Goal: Task Accomplishment & Management: Complete application form

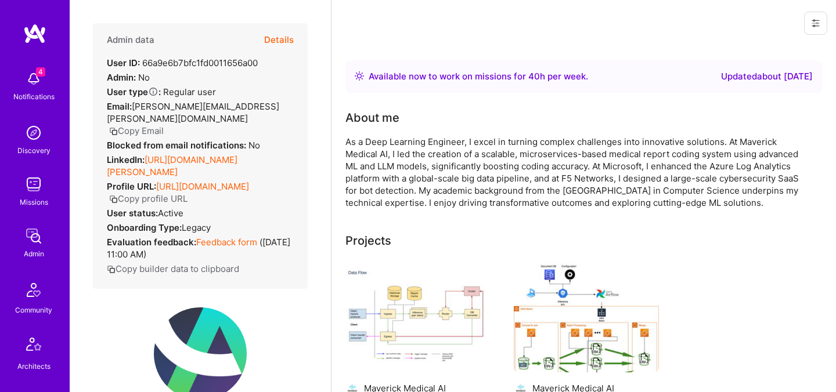
click at [276, 38] on button "Details" at bounding box center [279, 40] width 30 height 34
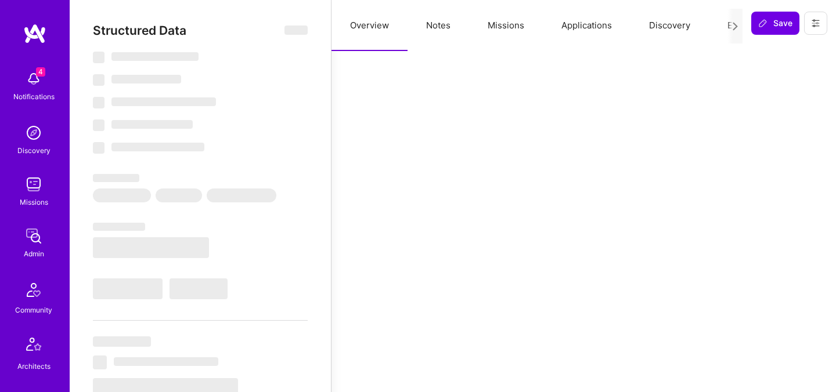
select select "Right Now"
select select "Exceptional"
select select "IL"
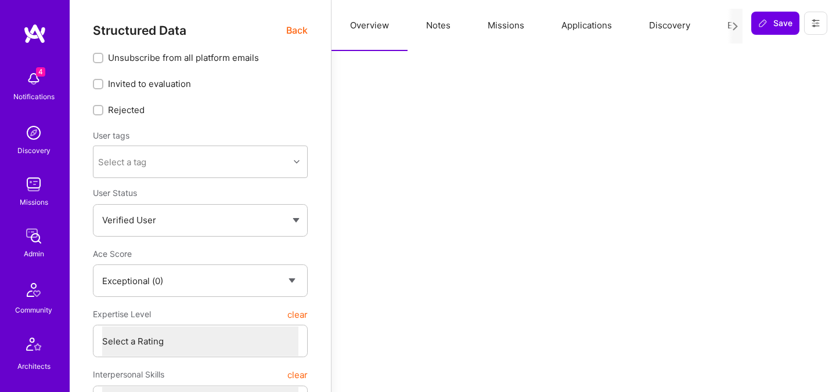
click at [724, 25] on button "Evaluation" at bounding box center [749, 25] width 80 height 51
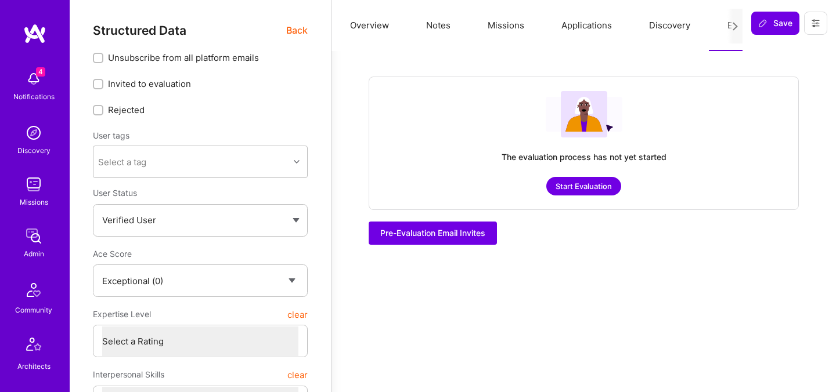
click at [294, 30] on span "Back" at bounding box center [296, 30] width 21 height 15
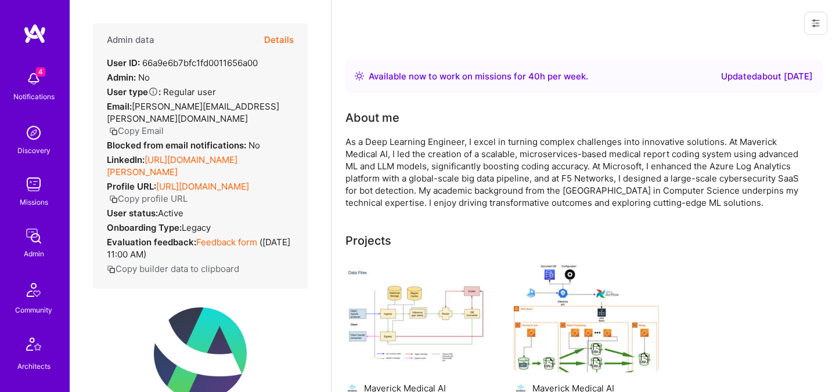
click at [283, 40] on button "Details" at bounding box center [279, 40] width 30 height 34
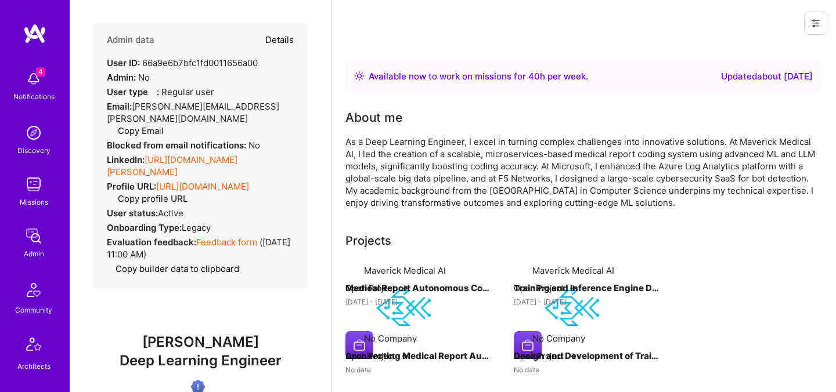
type textarea "x"
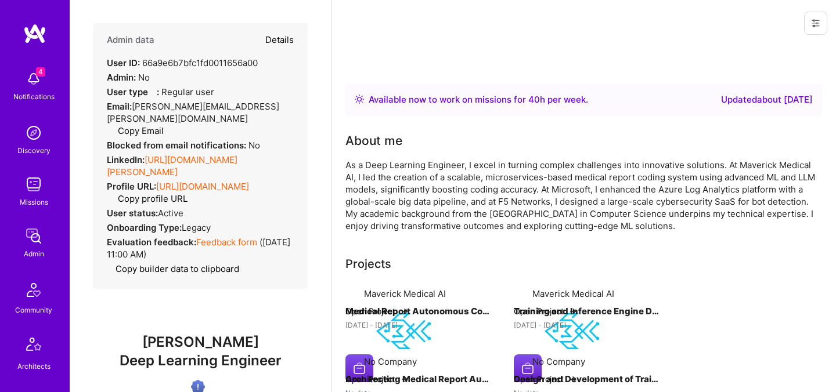
select select "Exceptional"
select select "IL"
select select "Right Now"
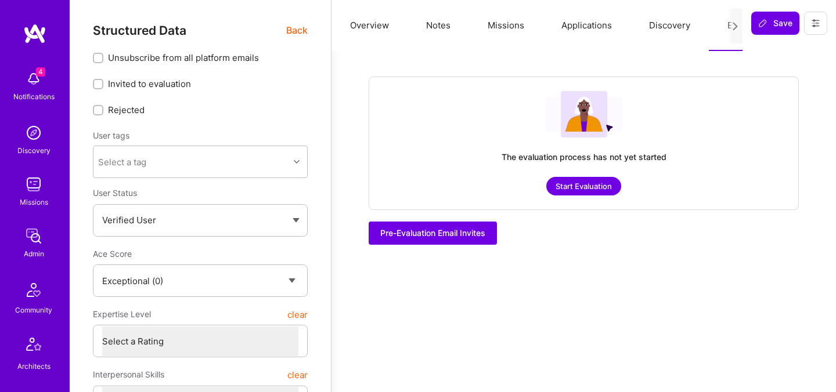
click at [579, 186] on button "Start Evaluation" at bounding box center [583, 186] width 75 height 19
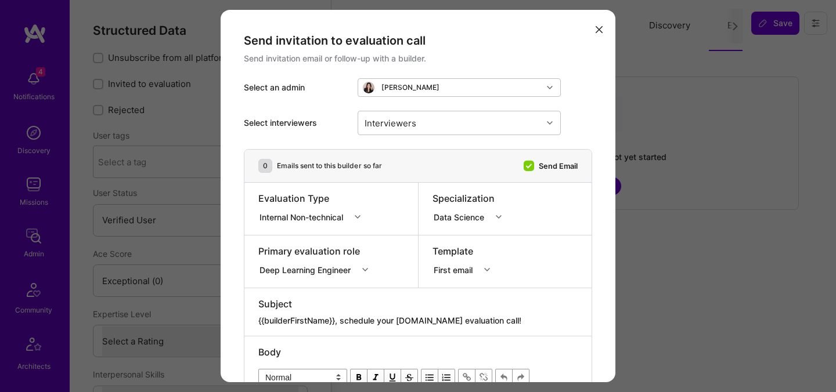
click at [344, 218] on div "Internal Non-technical" at bounding box center [303, 217] width 88 height 12
click at [312, 282] on div "Internal Technical" at bounding box center [313, 281] width 110 height 21
click at [318, 269] on div "Deep Learning Engineer" at bounding box center [316, 268] width 117 height 12
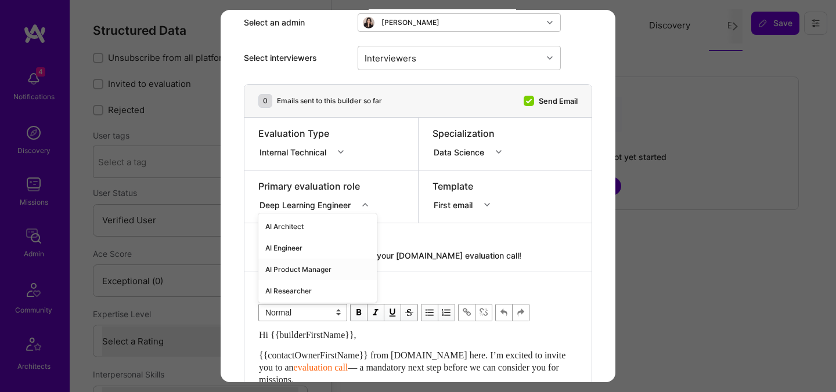
scroll to position [65, 0]
click at [292, 229] on div "AI Architect" at bounding box center [317, 226] width 118 height 21
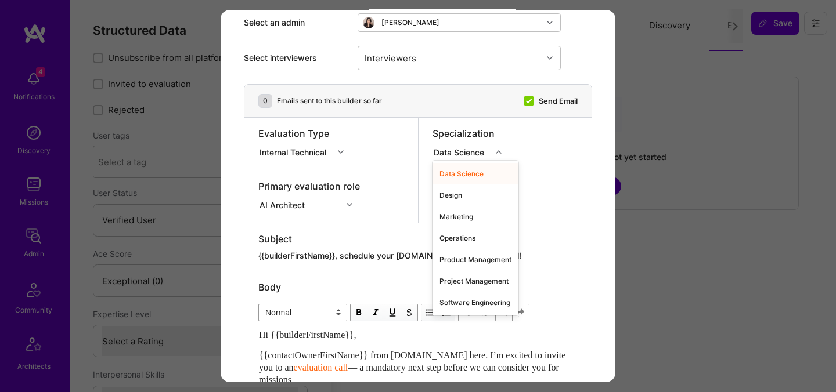
click at [460, 154] on div "Data Science" at bounding box center [461, 152] width 55 height 12
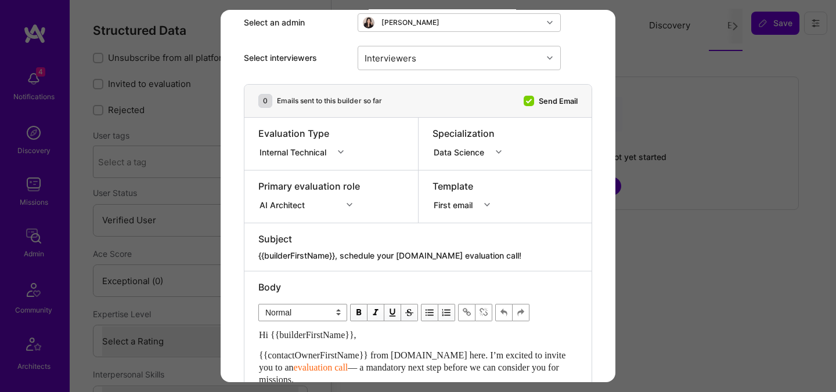
click at [548, 162] on div "Specialization Data Science" at bounding box center [506, 144] width 174 height 52
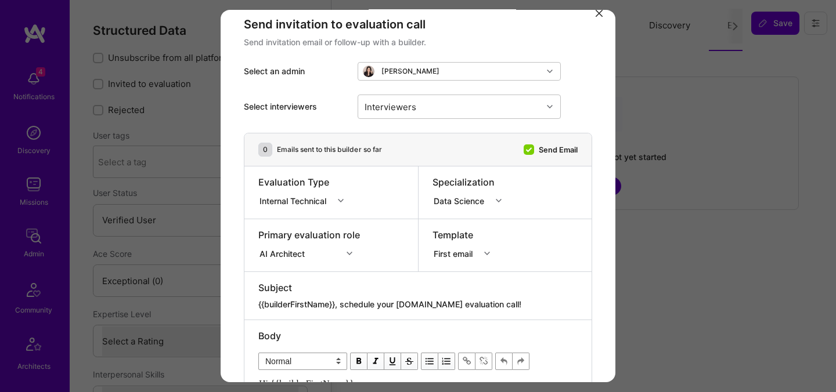
scroll to position [0, 0]
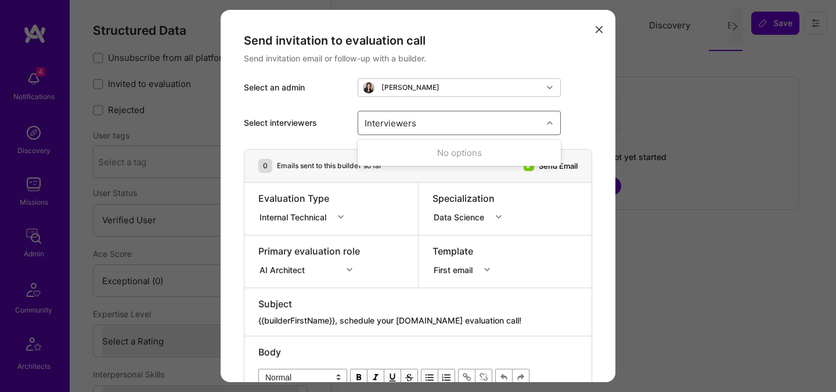
click at [409, 125] on div "Interviewers" at bounding box center [390, 122] width 57 height 17
type input "e"
type input "ped"
checkbox input "true"
type input "mostafa"
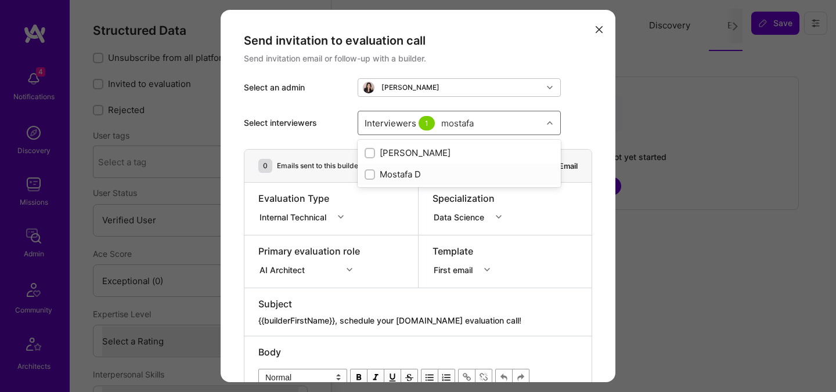
click at [398, 168] on div "Mostafa D" at bounding box center [459, 174] width 189 height 12
checkbox input "true"
type input "luis"
checkbox input "true"
type input "tomi"
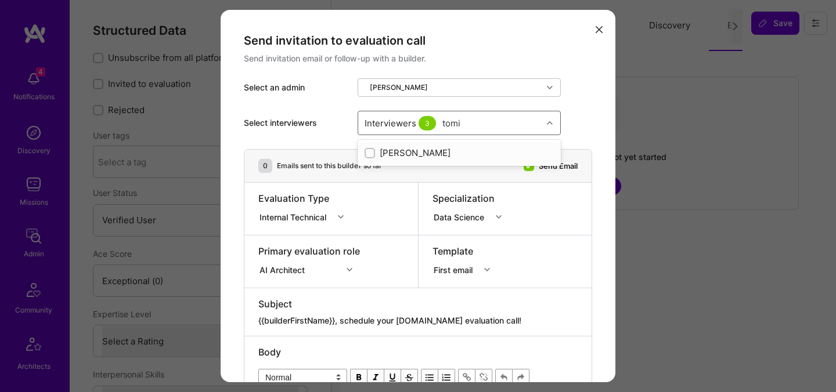
checkbox input "true"
type input "elon"
checkbox input "true"
type input "nick"
click at [427, 156] on div "Nick Bartlett" at bounding box center [459, 153] width 189 height 12
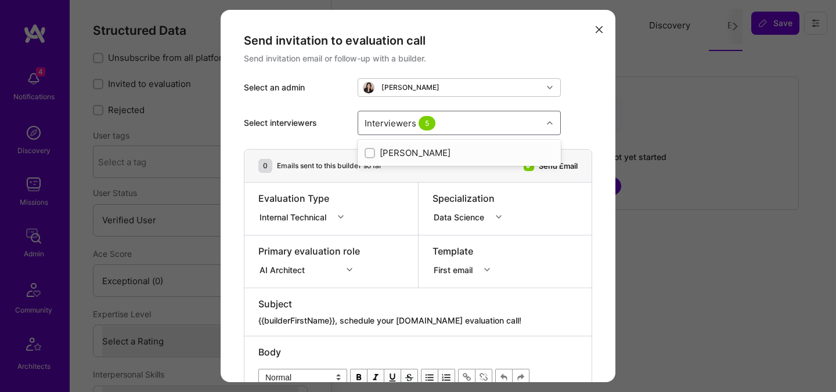
click at [427, 156] on div "Nick Bartlett" at bounding box center [459, 153] width 189 height 12
checkbox input "true"
click at [390, 219] on div "Evaluation Type Internal Technical" at bounding box center [331, 209] width 174 height 52
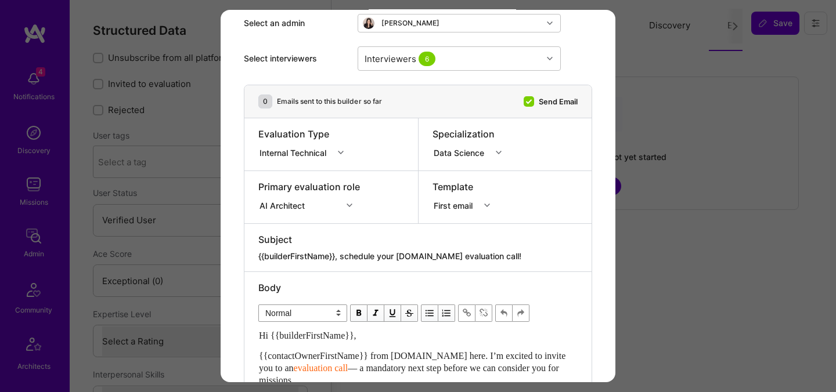
scroll to position [74, 0]
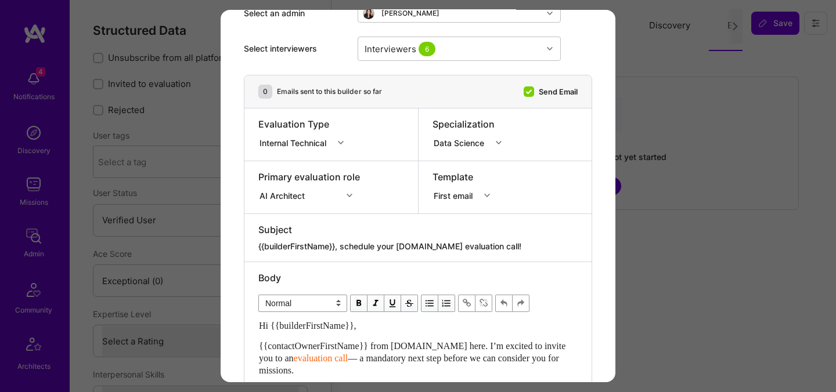
click at [464, 247] on textarea "{{builderFirstName}}, schedule your A.Team evaluation call!" at bounding box center [417, 247] width 319 height 12
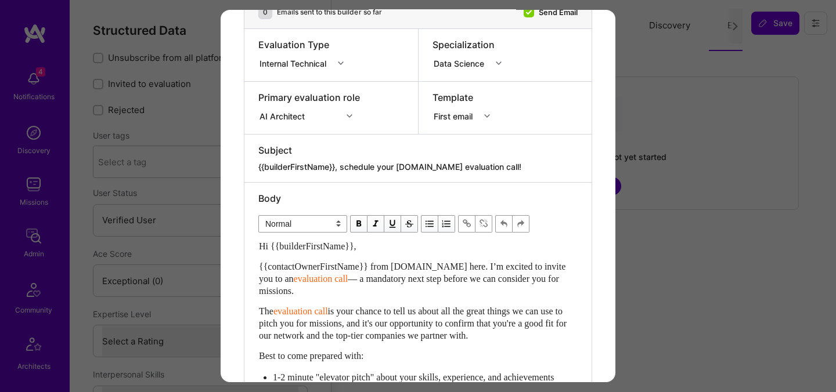
scroll to position [161, 0]
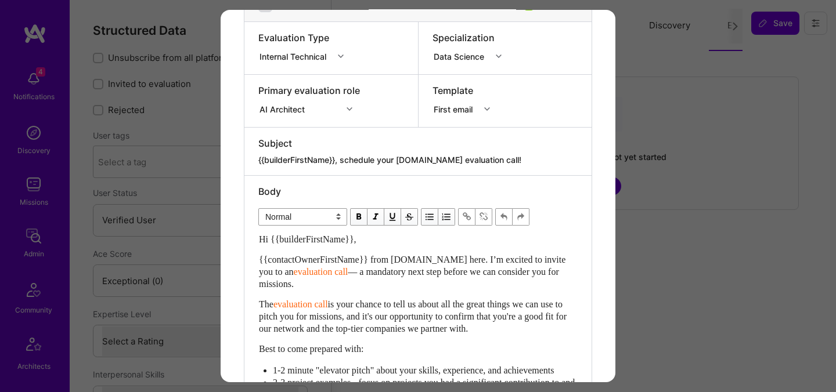
click at [429, 162] on textarea "{{builderFirstName}}, schedule your A.Team evaluation call!" at bounding box center [417, 160] width 319 height 12
paste textarea "unlock your AI-Verified status"
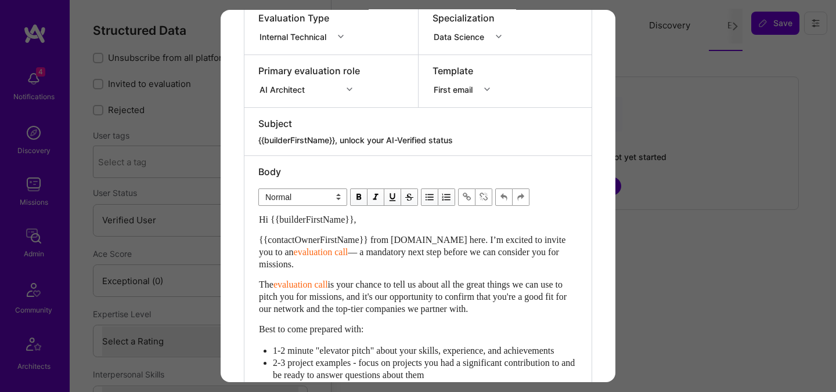
type textarea "{{builderFirstName}}, unlock your AI-Verified status"
click at [473, 92] on div "First email" at bounding box center [456, 89] width 44 height 12
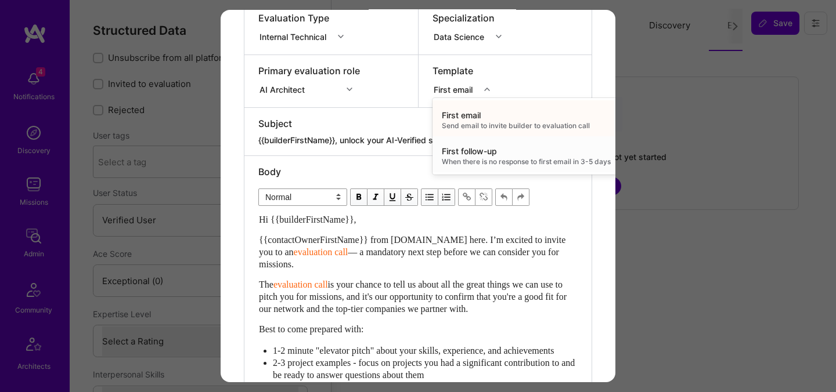
click at [468, 149] on div "First follow-up" at bounding box center [526, 152] width 169 height 12
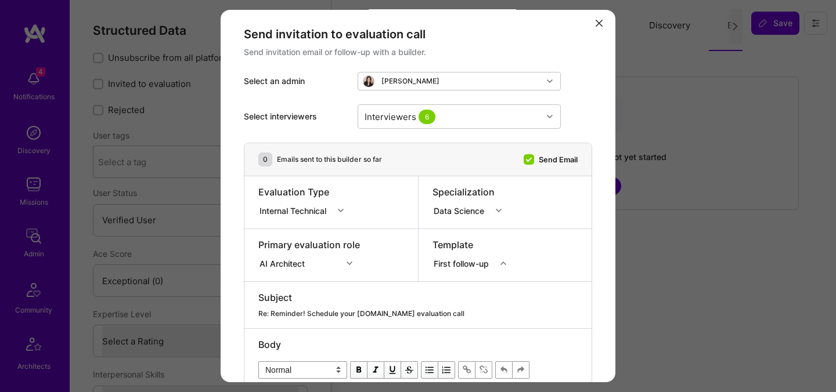
scroll to position [0, 0]
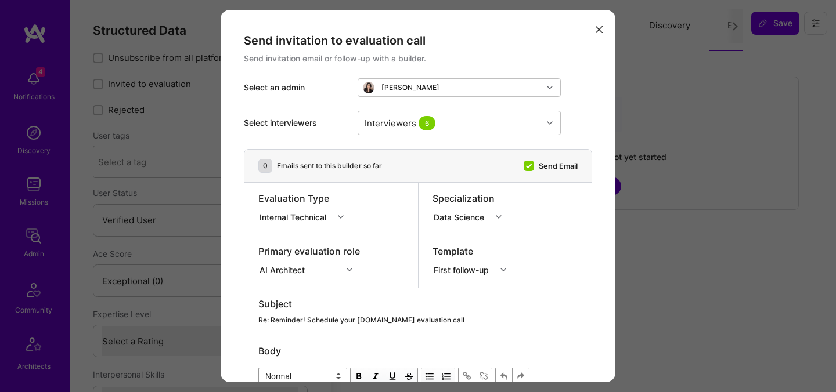
click at [599, 31] on icon "modal" at bounding box center [599, 29] width 7 height 7
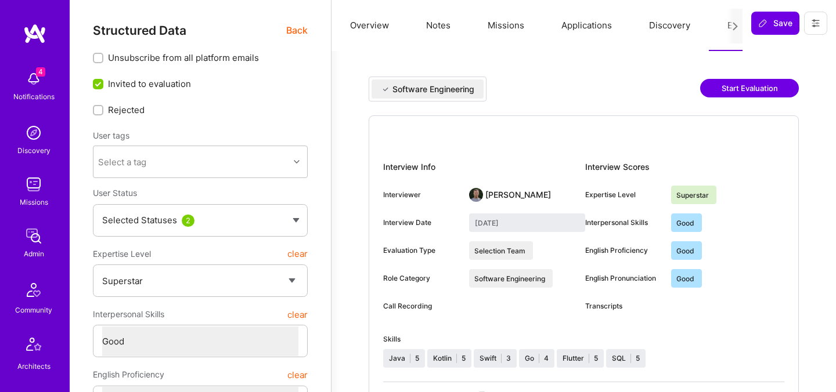
select select "7"
select select "4"
select select "6"
select select "US"
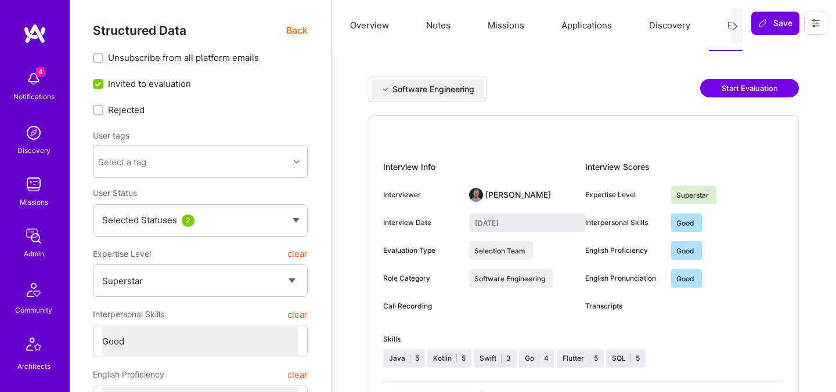
select select "Right Now"
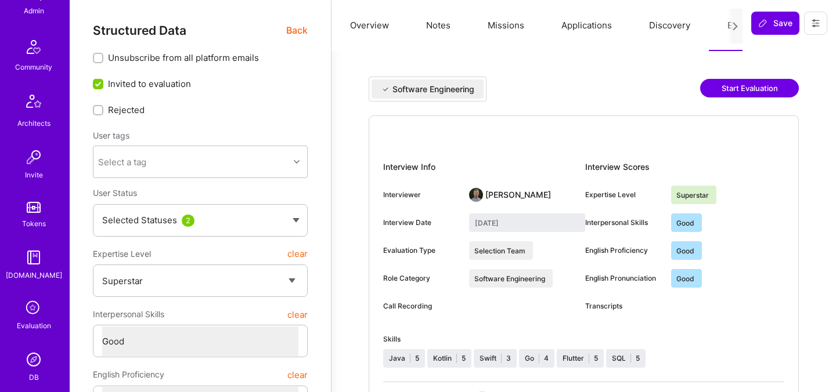
click at [293, 33] on span "Back" at bounding box center [296, 30] width 21 height 15
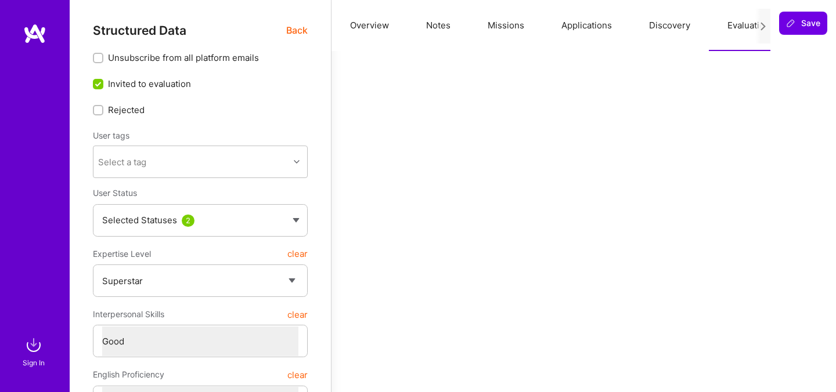
scroll to position [0, 0]
click at [293, 30] on span "Back" at bounding box center [296, 30] width 21 height 15
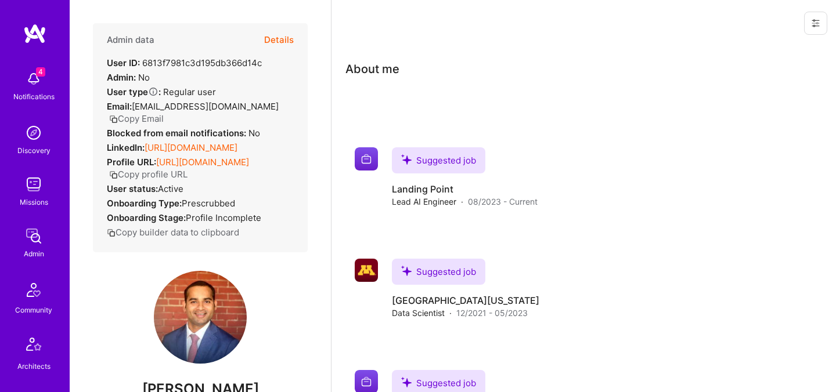
click at [284, 39] on button "Details" at bounding box center [279, 40] width 30 height 34
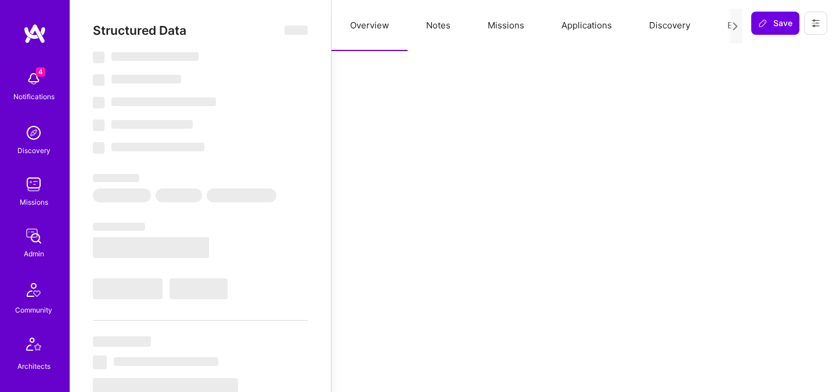
select select "Verified"
select select "US"
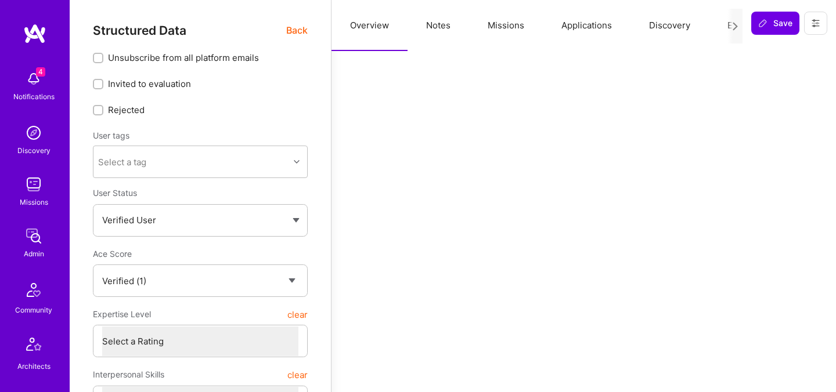
click at [721, 25] on button "Evaluation" at bounding box center [749, 25] width 80 height 51
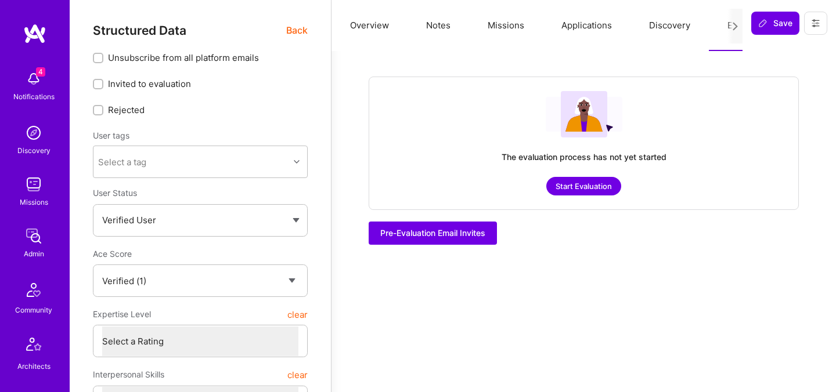
click at [306, 28] on span "Back" at bounding box center [296, 30] width 21 height 15
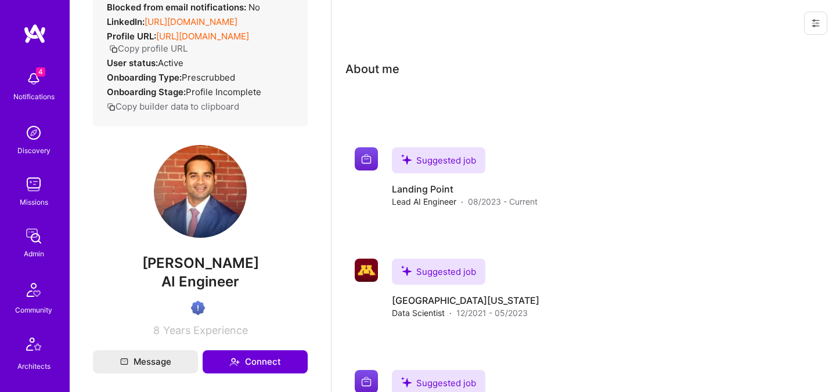
scroll to position [146, 0]
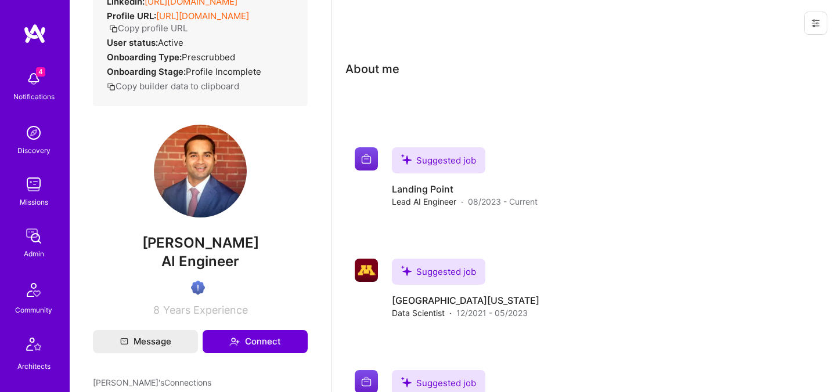
click at [200, 250] on span "Faizel Khan" at bounding box center [200, 243] width 215 height 17
copy span "Faizel Khan"
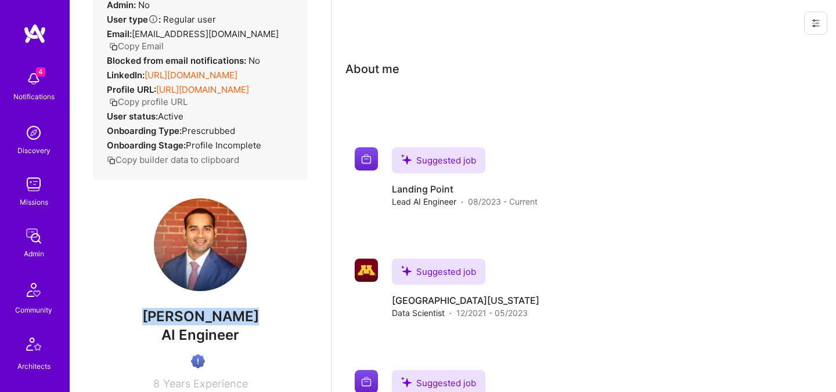
scroll to position [0, 0]
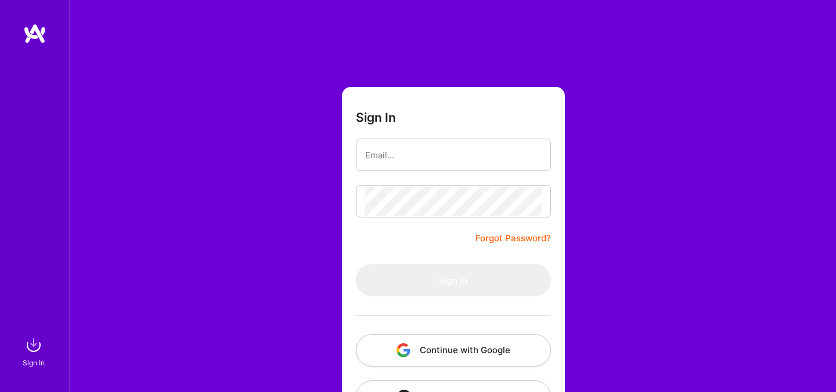
click at [416, 362] on button "Continue with Google" at bounding box center [453, 350] width 195 height 33
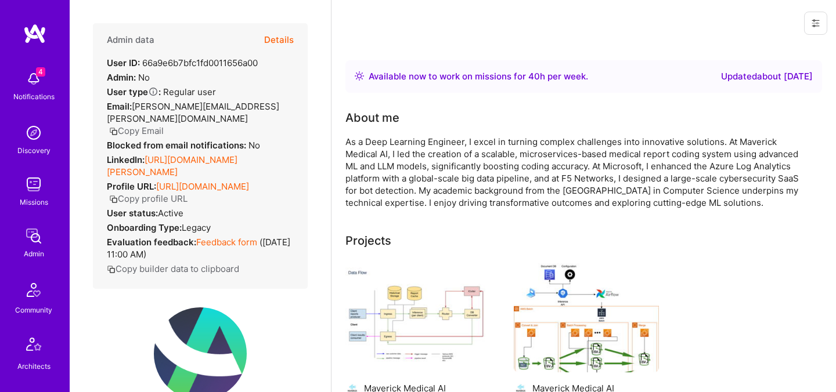
click at [280, 41] on button "Details" at bounding box center [279, 40] width 30 height 34
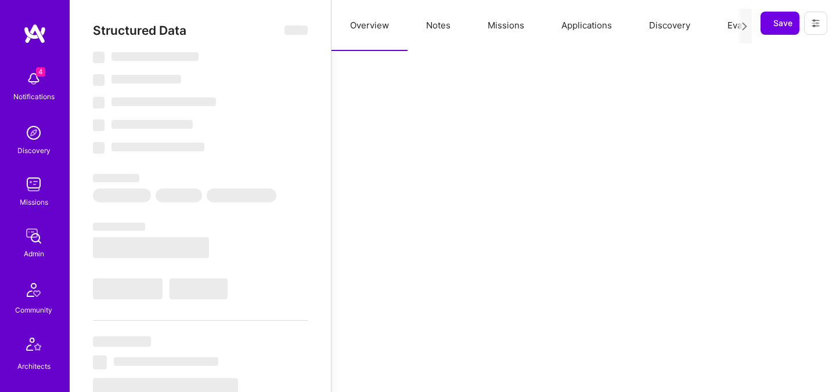
select select "Right Now"
select select "Exceptional"
select select "IL"
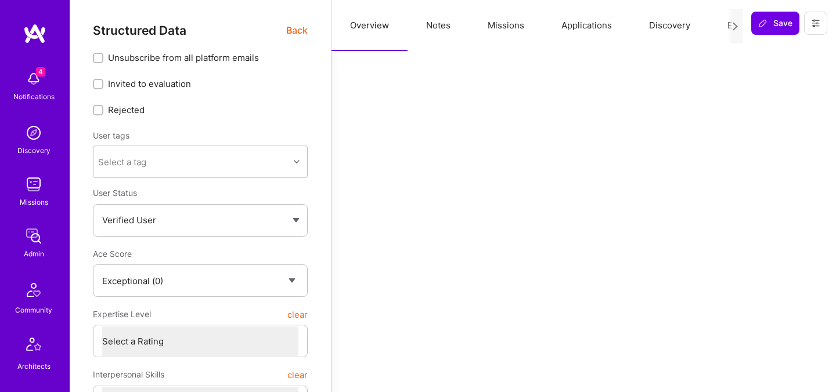
click at [571, 34] on button "Applications" at bounding box center [587, 25] width 88 height 51
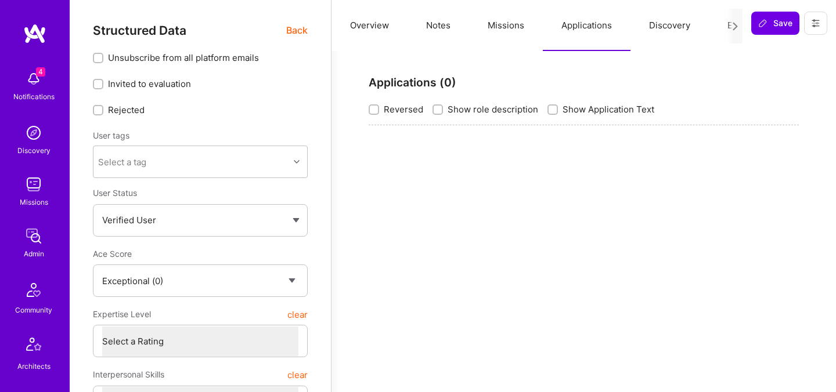
click at [670, 26] on button "Discovery" at bounding box center [669, 25] width 78 height 51
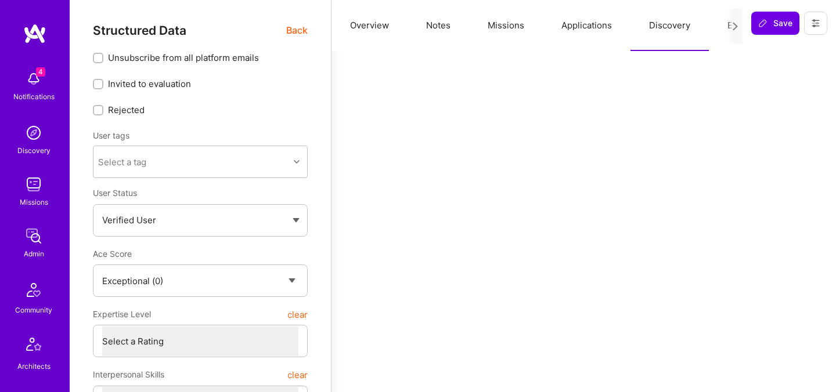
click at [515, 30] on button "Missions" at bounding box center [506, 25] width 74 height 51
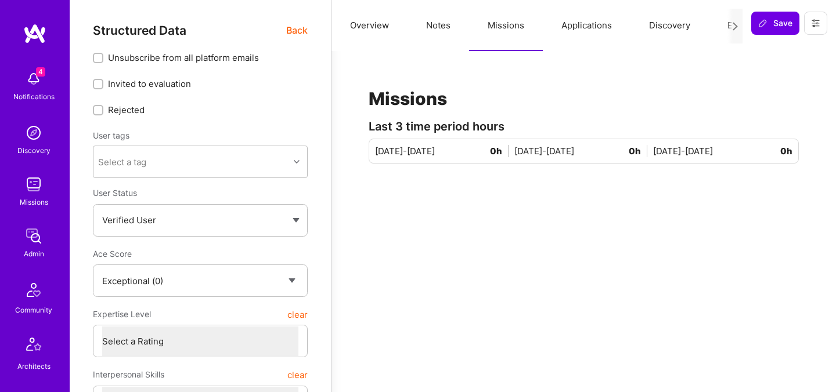
click at [725, 25] on button "Evaluation" at bounding box center [749, 25] width 80 height 51
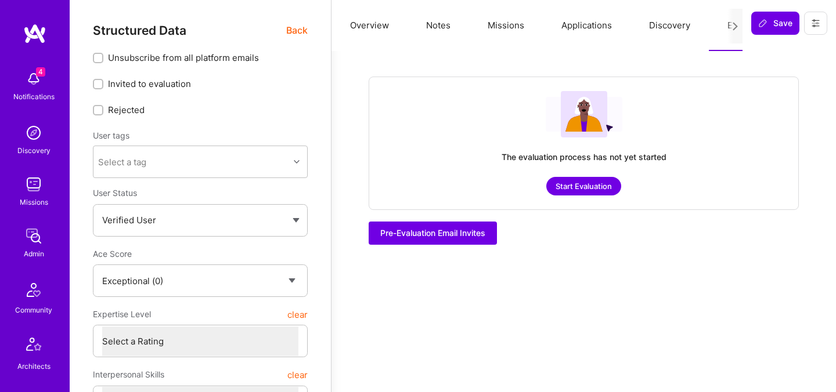
click at [606, 172] on div "The evaluation process has not yet started Start Evaluation" at bounding box center [584, 144] width 430 height 134
click at [599, 182] on button "Start Evaluation" at bounding box center [583, 186] width 75 height 19
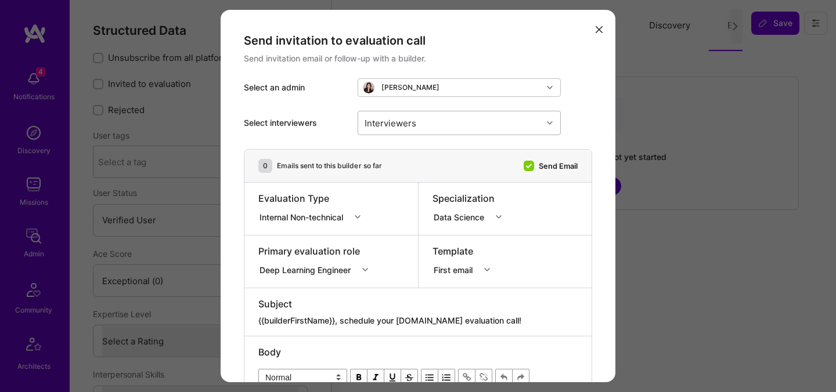
click at [460, 119] on div "Interviewers" at bounding box center [450, 122] width 184 height 23
type input "pedro"
click at [401, 156] on div "Pedro Nogueira" at bounding box center [459, 153] width 189 height 12
checkbox input "true"
type input "mostafa"
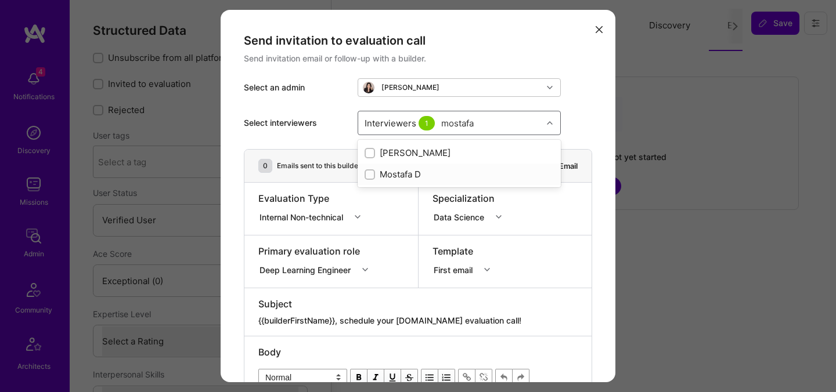
click at [407, 174] on div "Mostafa D" at bounding box center [459, 174] width 189 height 12
checkbox input "true"
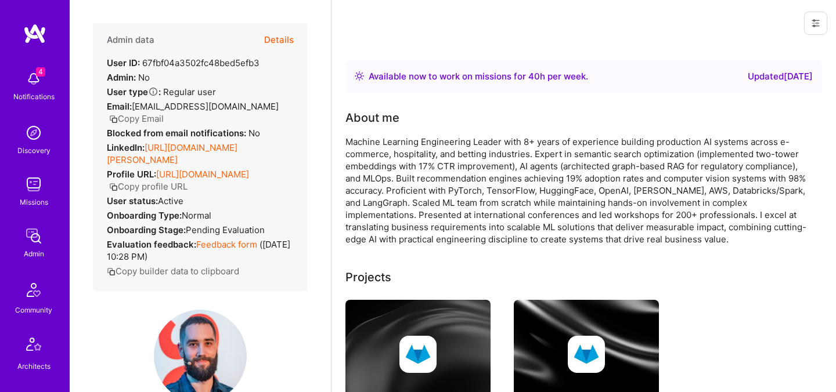
click at [283, 39] on button "Details" at bounding box center [279, 40] width 30 height 34
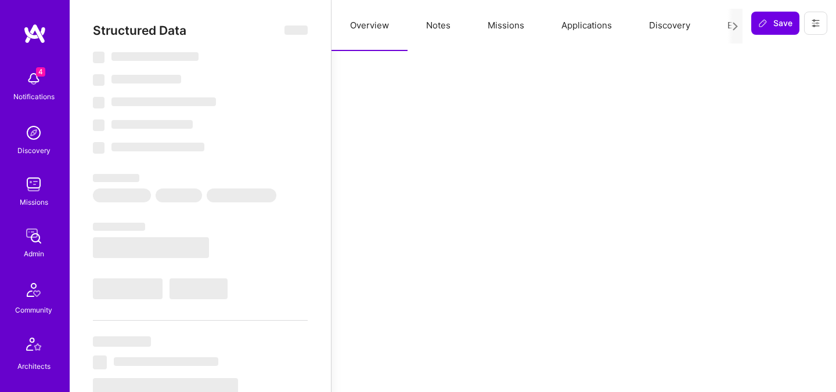
select select "Right Now"
select select "Verified"
select select "US"
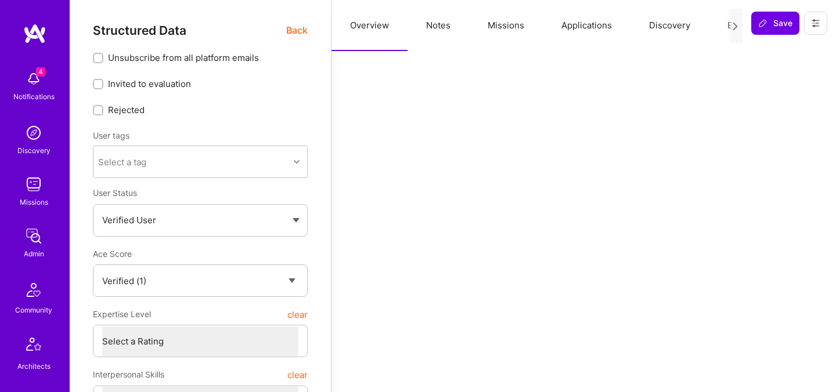
click at [722, 23] on button "Evaluation" at bounding box center [749, 25] width 80 height 51
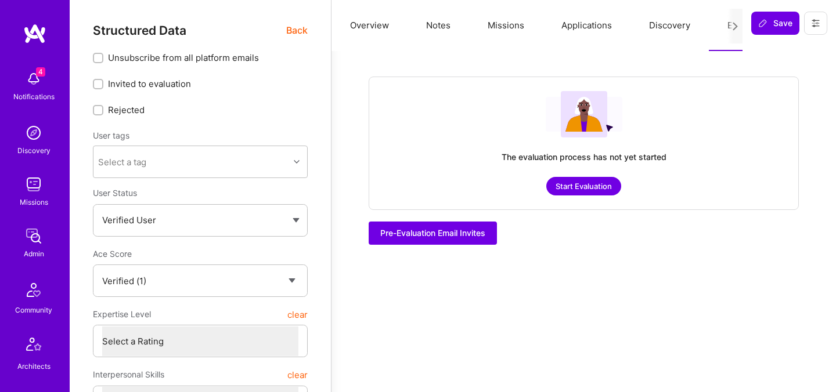
click at [298, 31] on span "Back" at bounding box center [296, 30] width 21 height 15
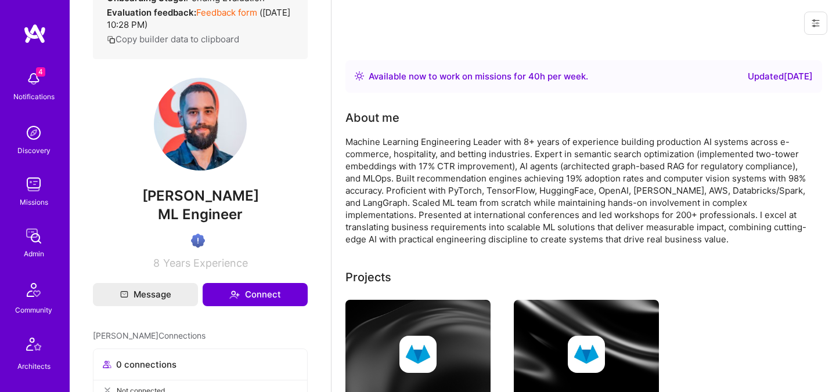
scroll to position [257, 0]
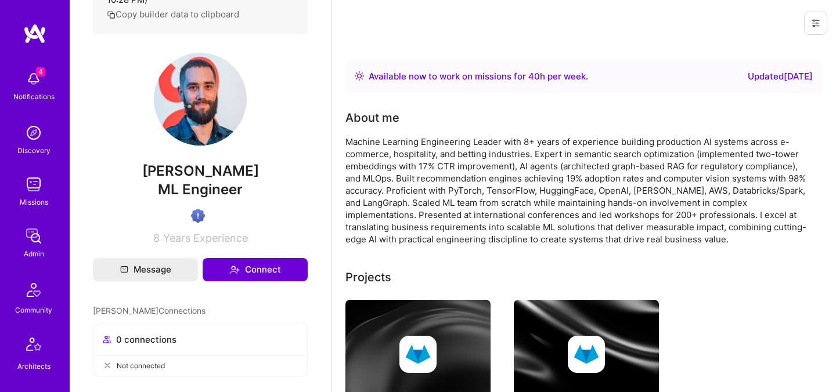
click at [207, 176] on span "Stanko Kuveljic" at bounding box center [200, 171] width 215 height 17
copy span "Stanko Kuveljic"
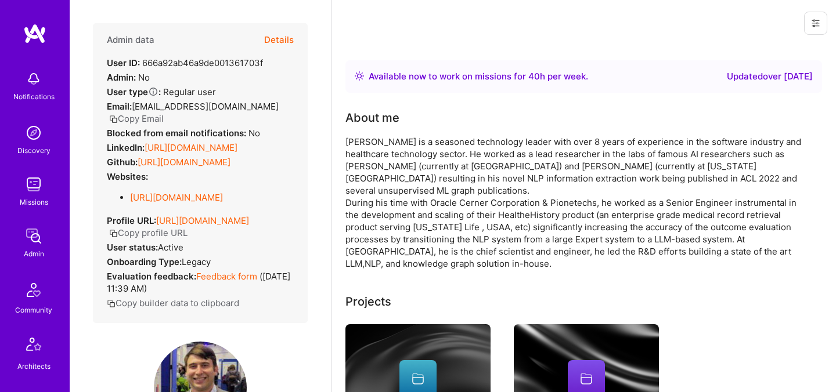
scroll to position [243, 0]
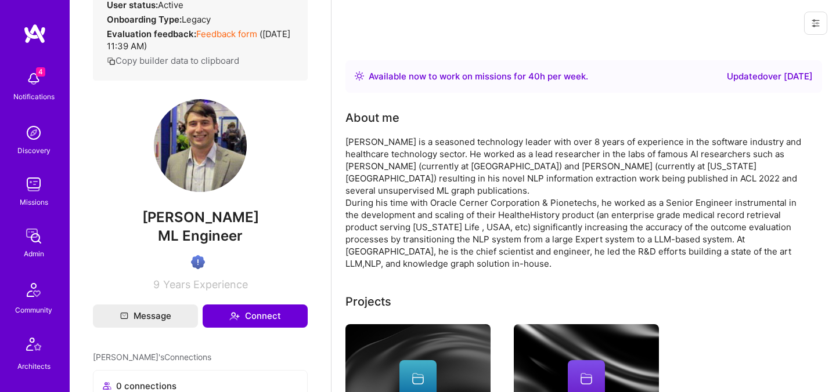
click at [201, 226] on span "[PERSON_NAME]" at bounding box center [200, 217] width 215 height 17
copy span "[PERSON_NAME]"
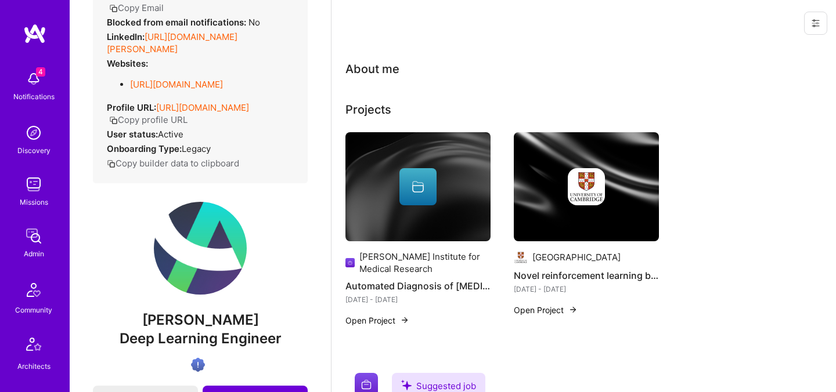
scroll to position [293, 0]
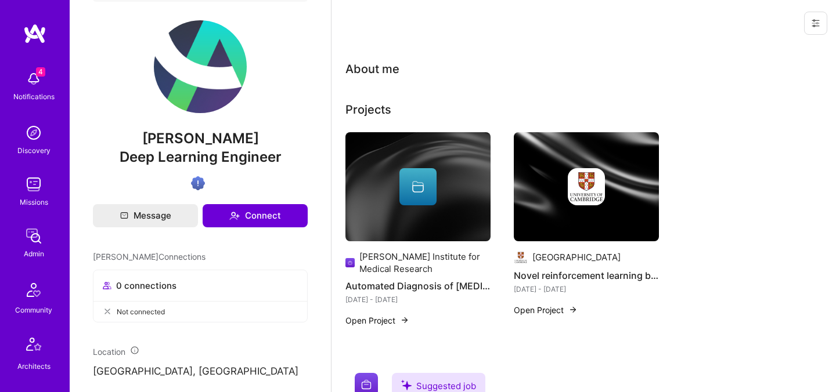
click at [196, 130] on span "[PERSON_NAME]" at bounding box center [200, 138] width 215 height 17
copy span "[PERSON_NAME]"
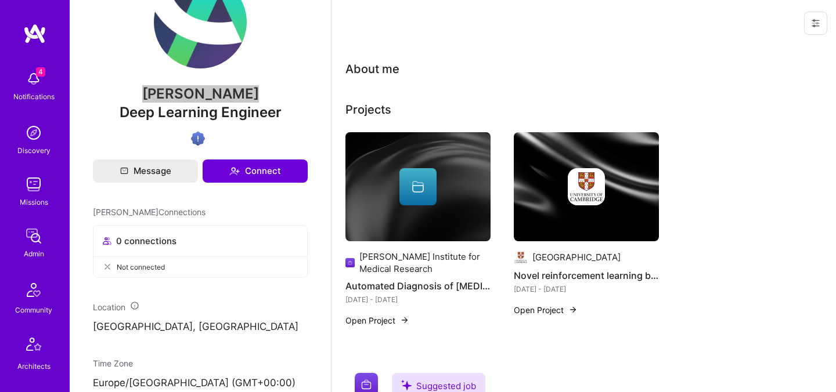
scroll to position [338, 0]
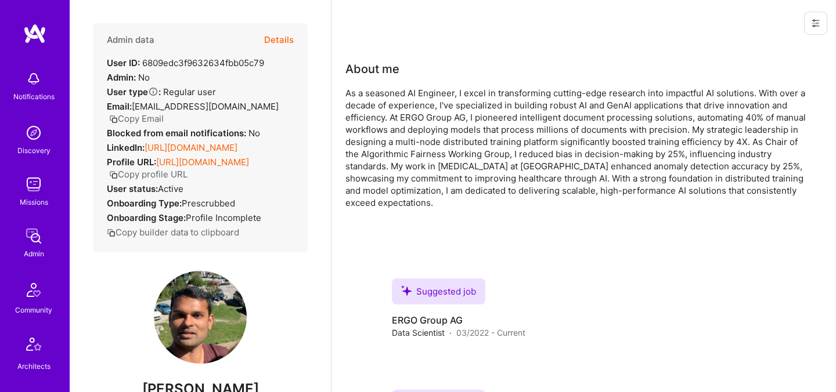
scroll to position [153, 0]
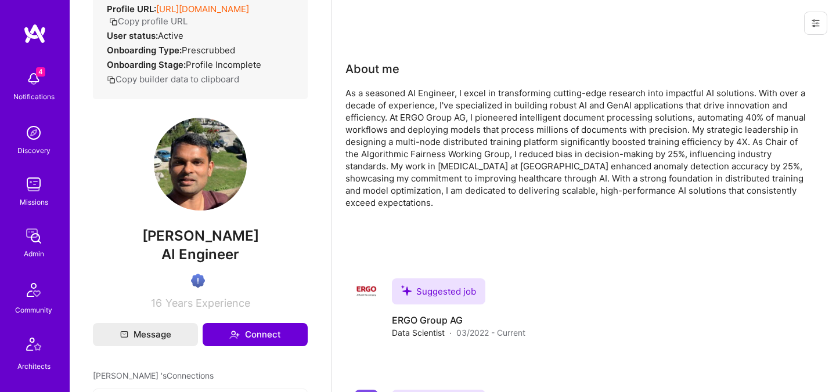
click at [193, 245] on span "Arijit Das" at bounding box center [200, 236] width 215 height 17
copy span "Arijit Das"
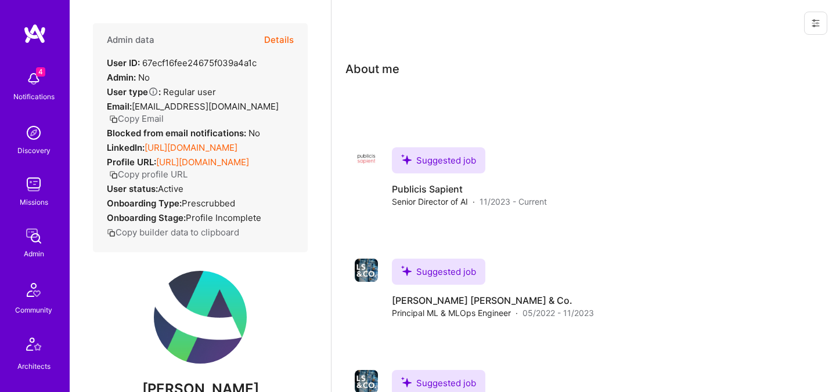
click at [281, 39] on button "Details" at bounding box center [279, 40] width 30 height 34
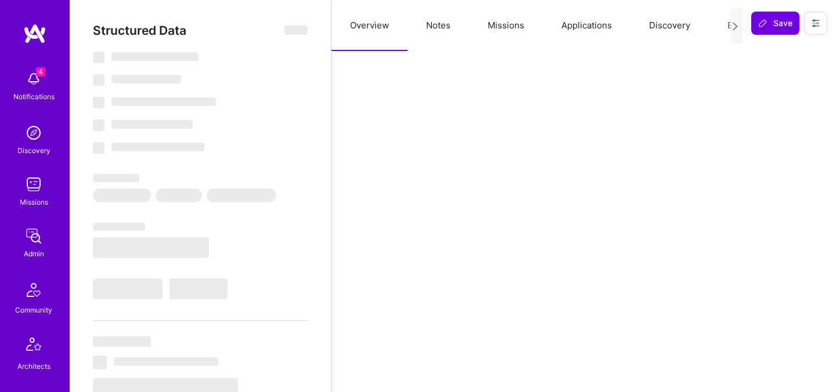
select select "Verified"
select select "US"
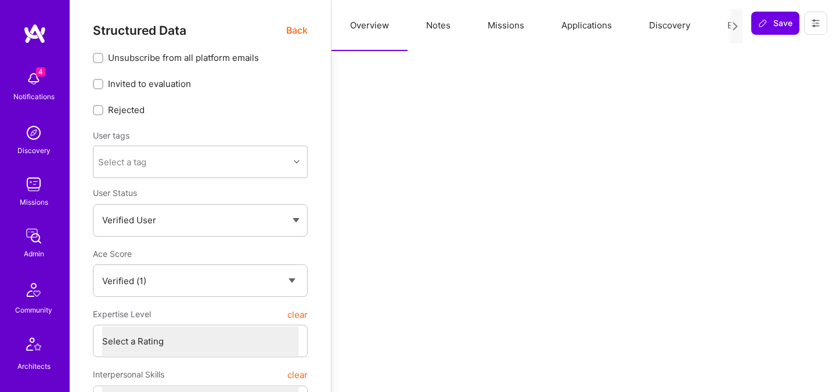
click at [295, 53] on label "Unsubscribe from all platform emails" at bounding box center [200, 58] width 215 height 12
click at [103, 55] on input "Unsubscribe from all platform emails" at bounding box center [99, 59] width 8 height 8
checkbox input "true"
click at [294, 35] on span "Back" at bounding box center [296, 30] width 21 height 15
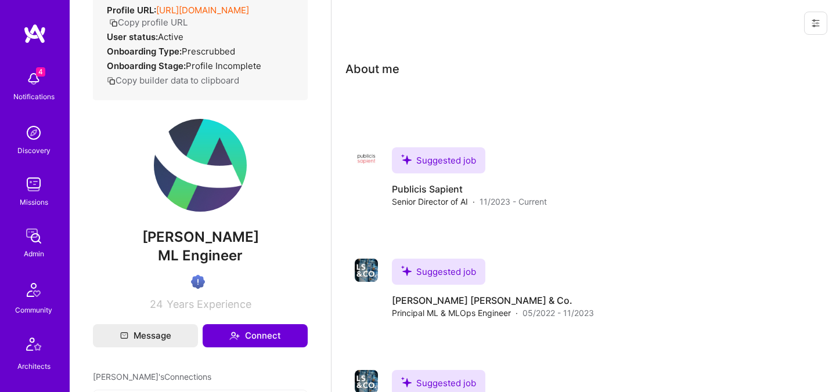
scroll to position [225, 0]
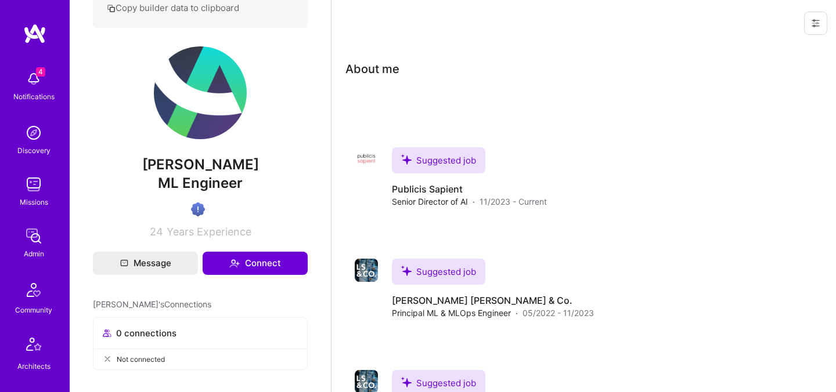
click at [189, 166] on span "Saeed Hajebi" at bounding box center [200, 164] width 215 height 17
copy span "Saeed Hajebi"
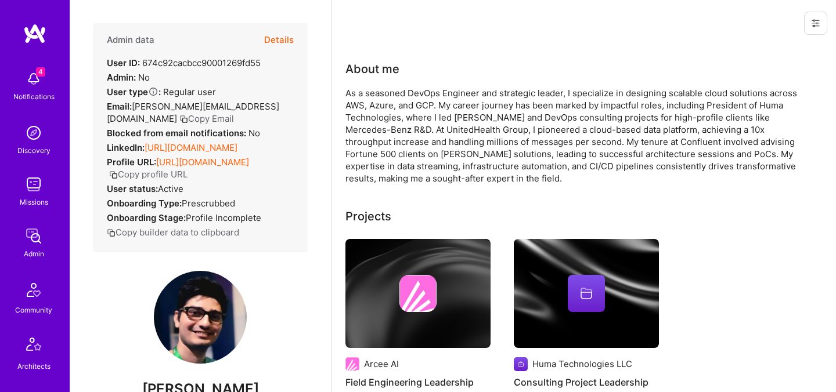
click at [281, 40] on button "Details" at bounding box center [279, 40] width 30 height 34
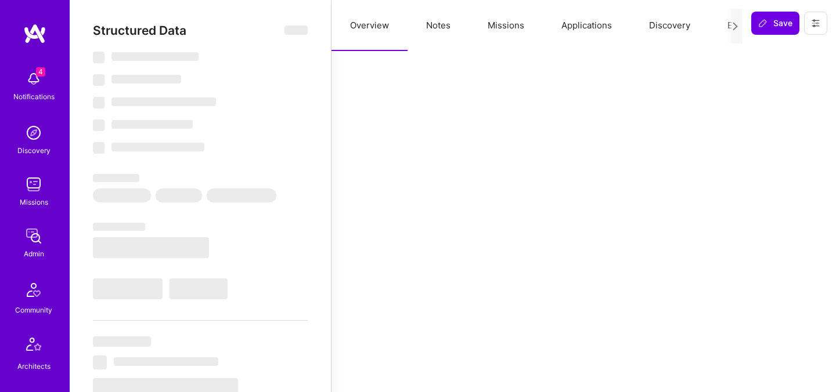
select select "Verified"
select select "US"
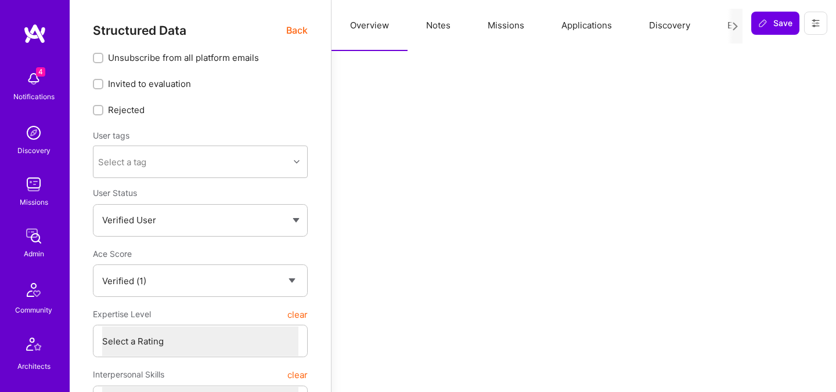
click at [723, 24] on button "Evaluation" at bounding box center [749, 25] width 80 height 51
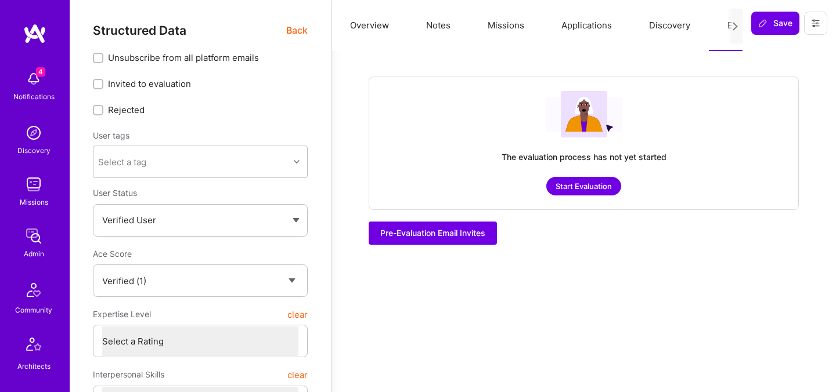
click at [497, 29] on button "Missions" at bounding box center [506, 25] width 74 height 51
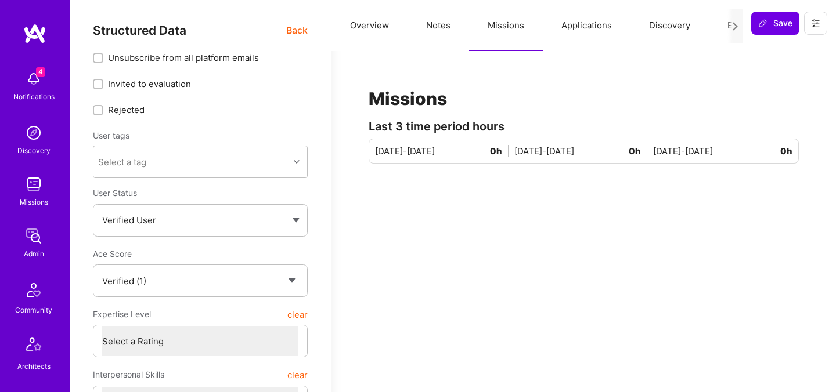
click at [579, 22] on button "Applications" at bounding box center [587, 25] width 88 height 51
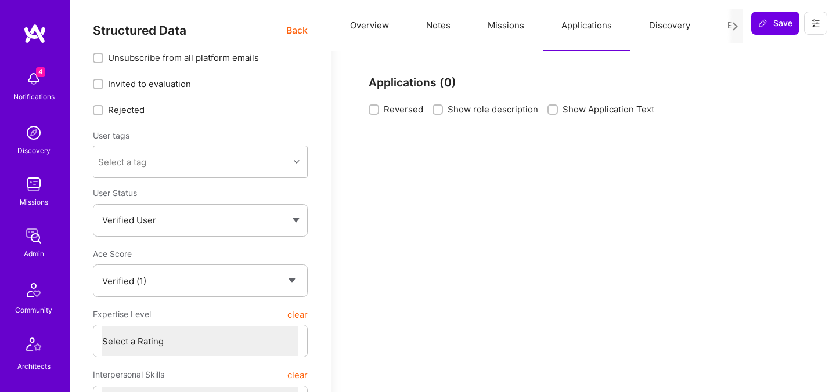
click at [377, 23] on button "Overview" at bounding box center [369, 25] width 76 height 51
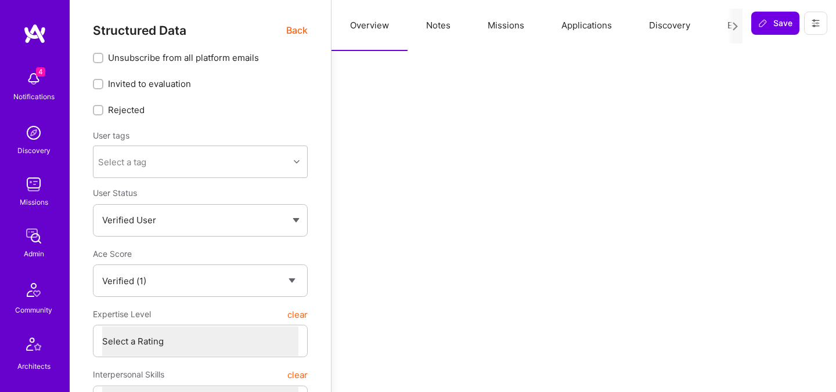
click at [298, 29] on span "Back" at bounding box center [296, 30] width 21 height 15
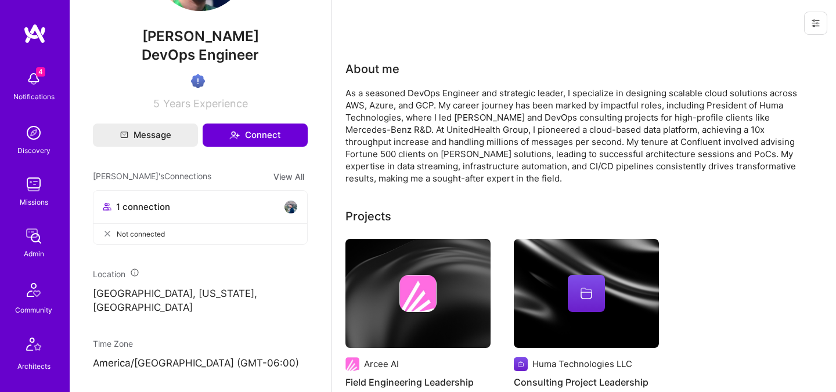
scroll to position [345, 0]
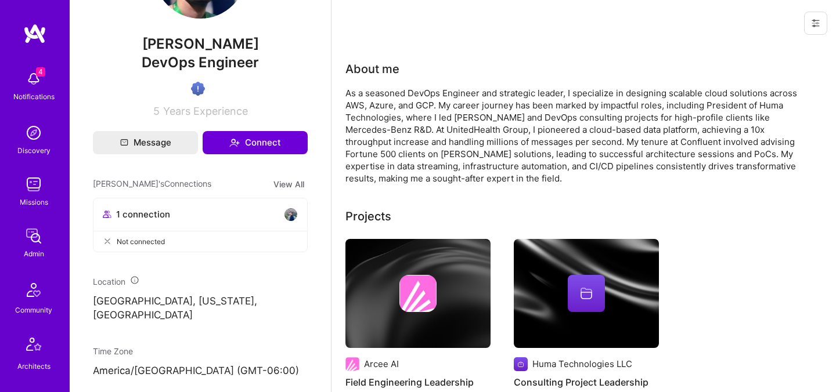
click at [198, 53] on span "Kyle Daghighi" at bounding box center [200, 43] width 215 height 17
copy span "Kyle Daghighi"
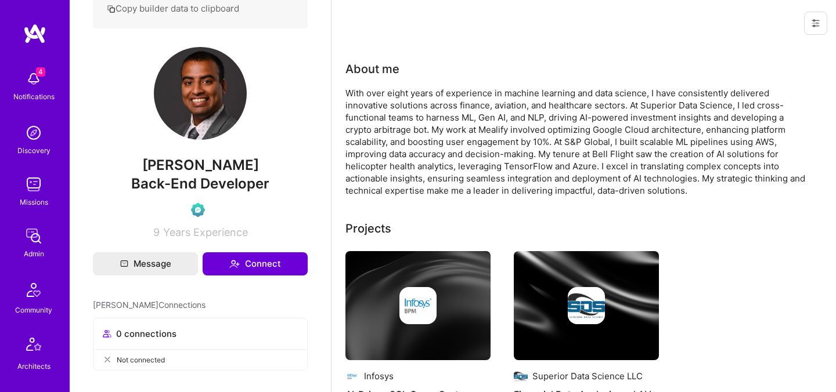
scroll to position [217, 0]
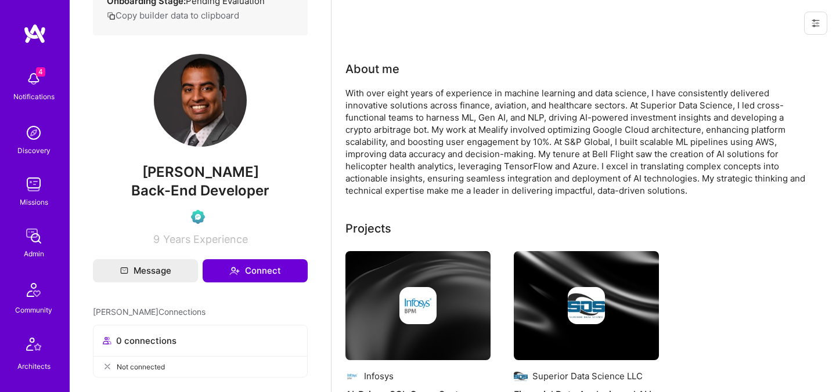
click at [200, 181] on span "[PERSON_NAME]" at bounding box center [200, 172] width 215 height 17
copy span "[PERSON_NAME]"
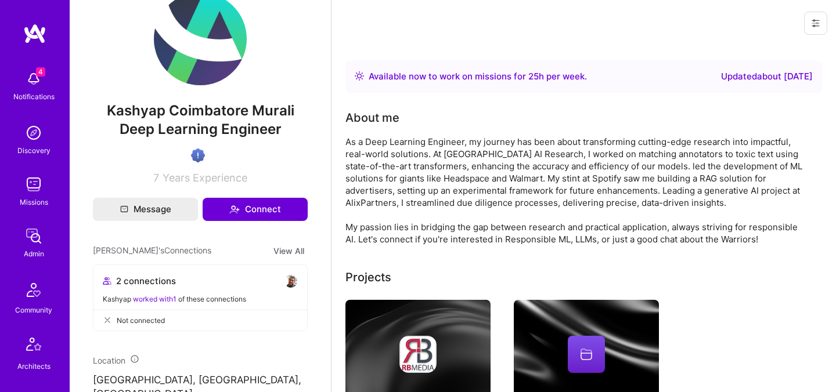
scroll to position [278, 0]
click at [220, 120] on span "Kashyap Coimbatore Murali" at bounding box center [200, 111] width 215 height 17
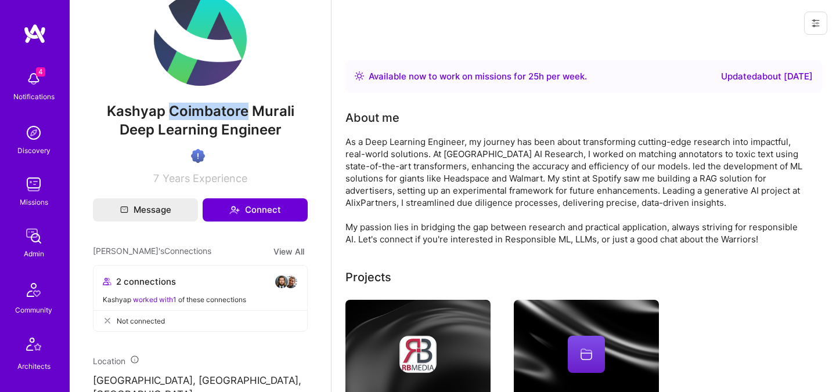
click at [220, 120] on span "Kashyap Coimbatore Murali" at bounding box center [200, 111] width 215 height 17
copy span "Kashyap Coimbatore Murali"
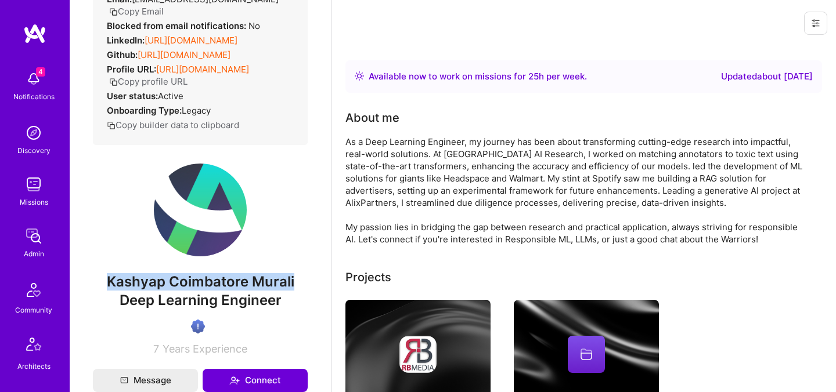
scroll to position [0, 0]
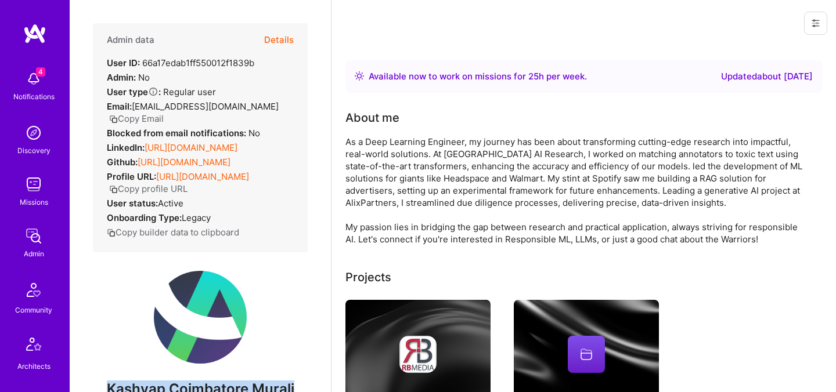
click at [284, 44] on button "Details" at bounding box center [279, 40] width 30 height 34
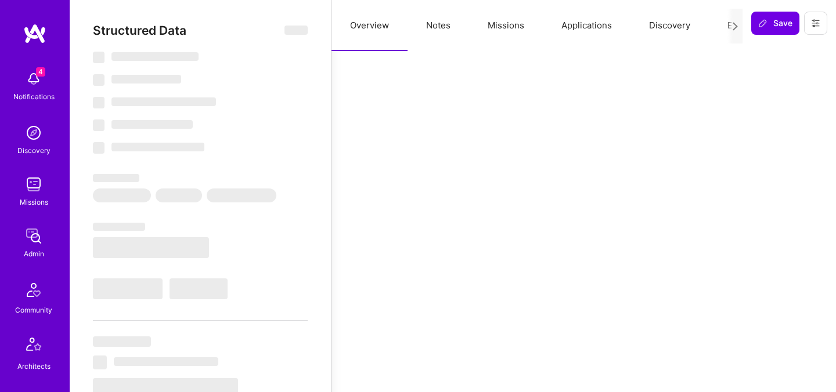
select select "Right Now"
select select "Verified"
select select "US"
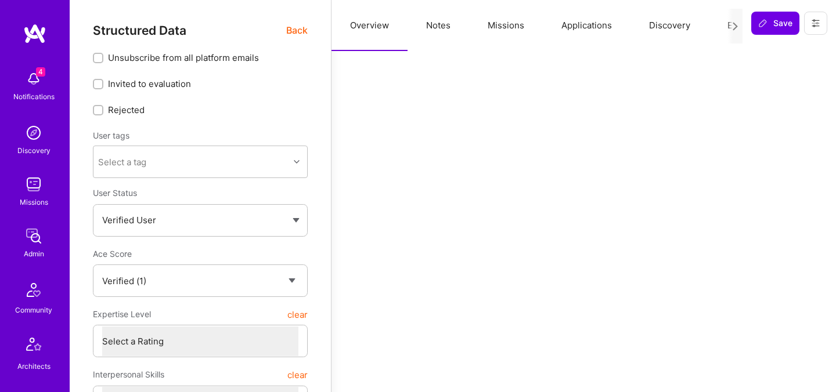
click at [723, 25] on button "Evaluation" at bounding box center [749, 25] width 80 height 51
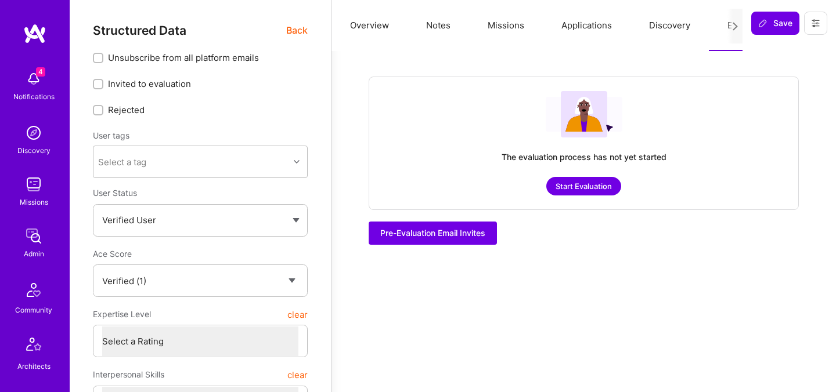
click at [293, 31] on span "Back" at bounding box center [296, 30] width 21 height 15
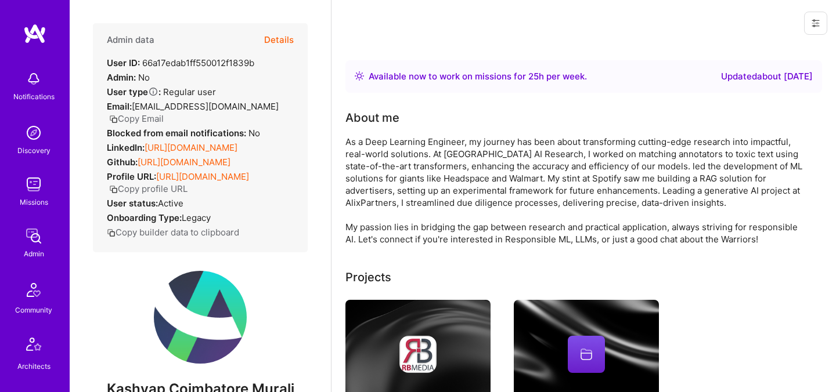
drag, startPoint x: 0, startPoint y: 0, endPoint x: 192, endPoint y: 271, distance: 331.8
click at [192, 381] on span "Kashyap Coimbatore Murali" at bounding box center [200, 389] width 215 height 17
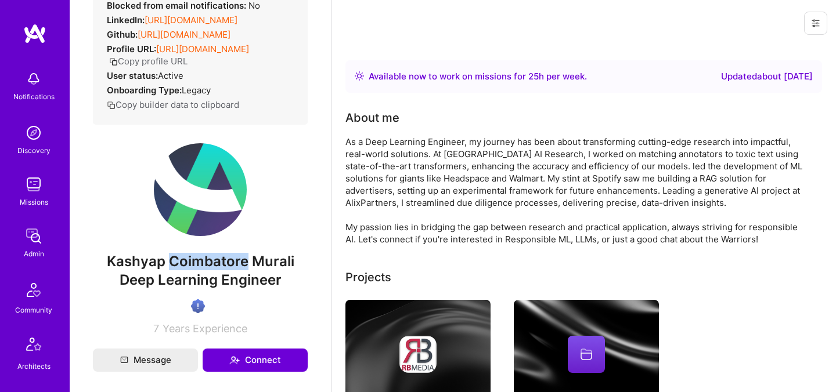
click at [192, 271] on span "Kashyap Coimbatore Murali" at bounding box center [200, 261] width 215 height 17
copy span "Kashyap Coimbatore Murali"
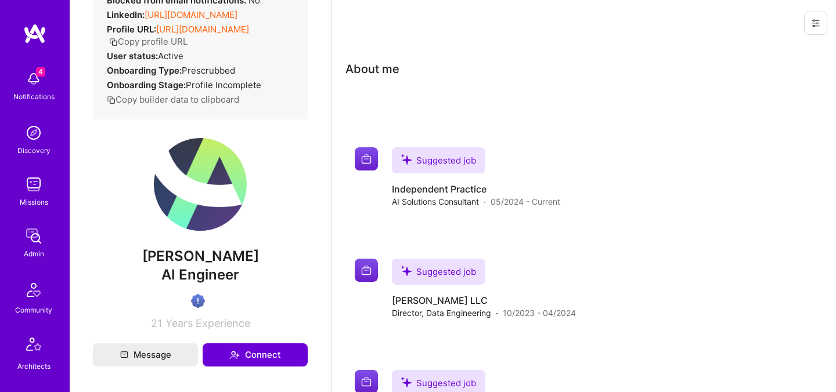
scroll to position [143, 0]
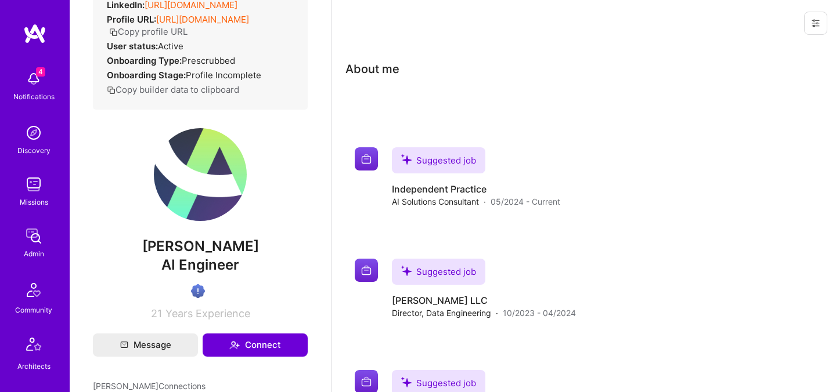
click at [182, 246] on span "[PERSON_NAME]" at bounding box center [200, 246] width 215 height 17
click at [182, 246] on span "willard mechem" at bounding box center [200, 246] width 215 height 17
copy span "willard mechem"
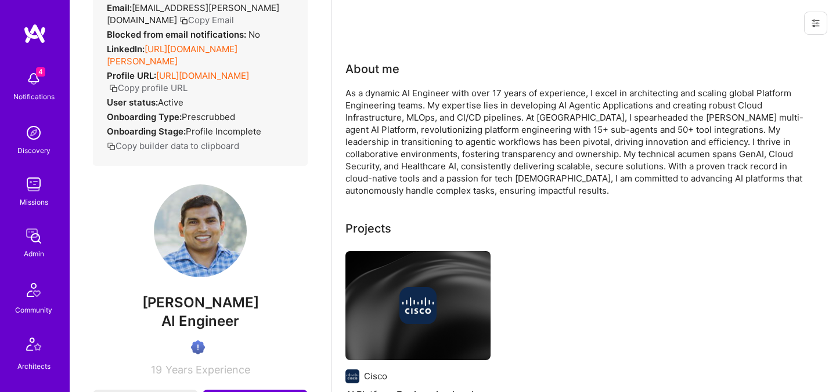
scroll to position [102, 0]
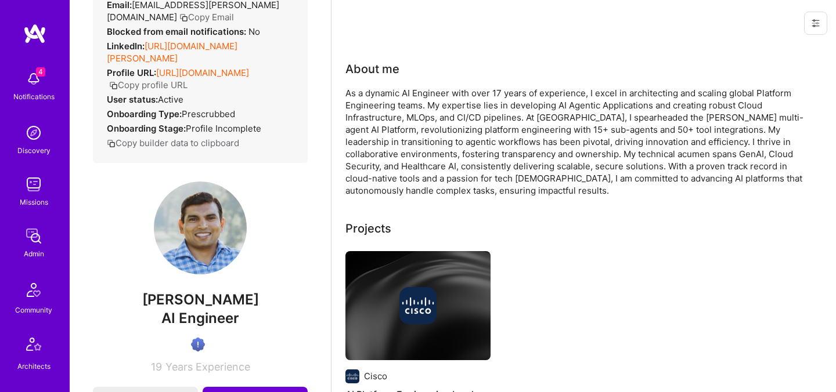
click at [183, 301] on span "[PERSON_NAME]" at bounding box center [200, 299] width 215 height 17
copy span "Sri Aradhyula"
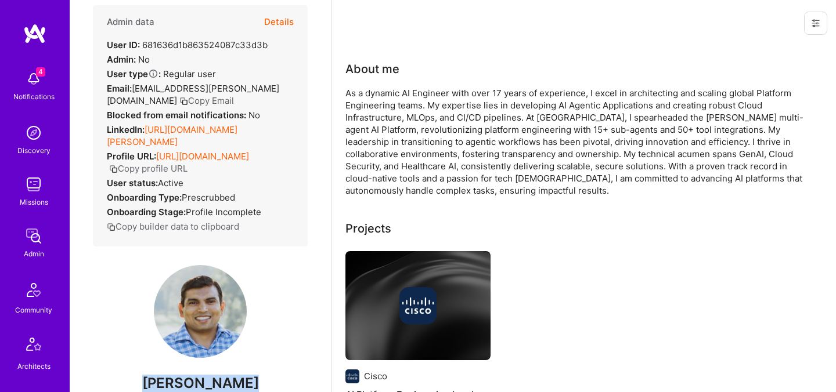
scroll to position [0, 0]
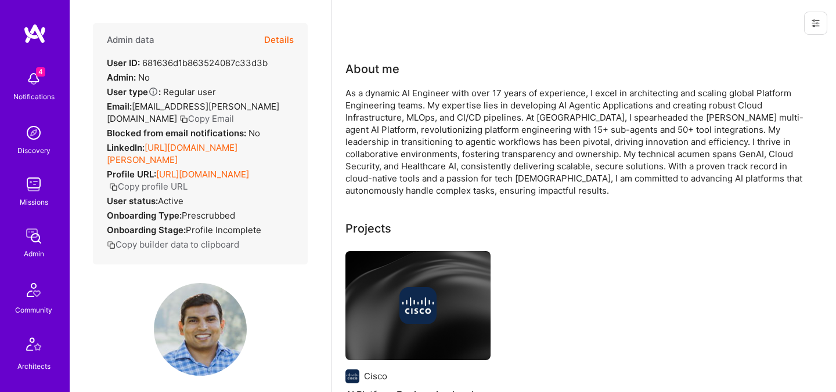
click at [281, 41] on button "Details" at bounding box center [279, 40] width 30 height 34
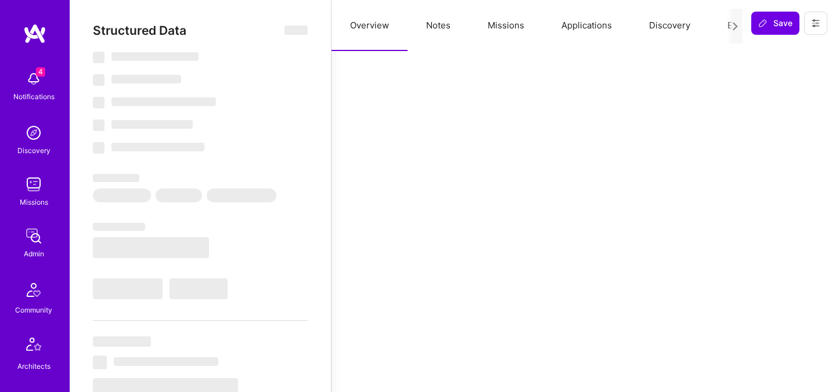
select select "Verified"
select select "US"
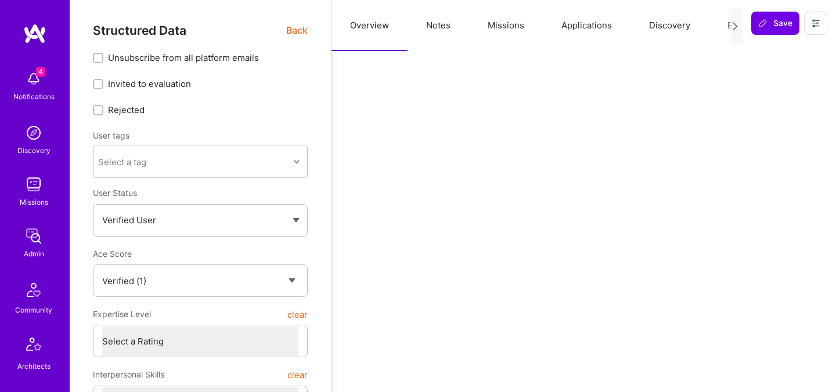
click at [722, 28] on button "Evaluation" at bounding box center [749, 25] width 80 height 51
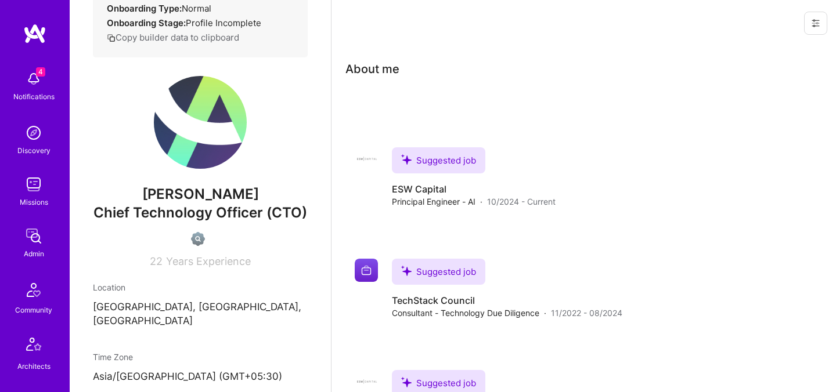
scroll to position [211, 0]
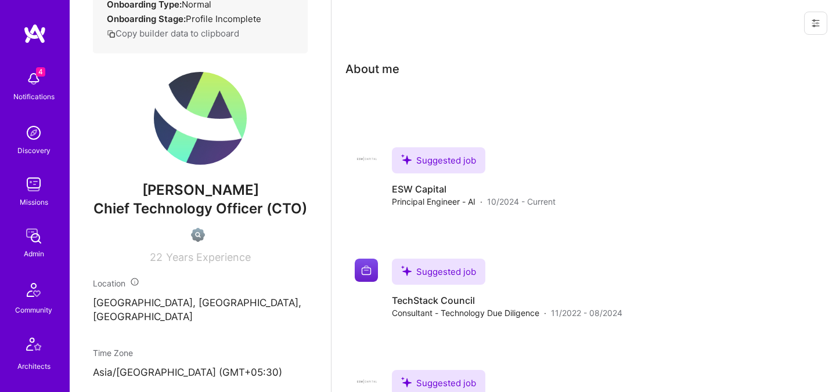
click at [225, 197] on span "Gautam Manohar" at bounding box center [200, 190] width 215 height 17
copy span "Gautam Manohar"
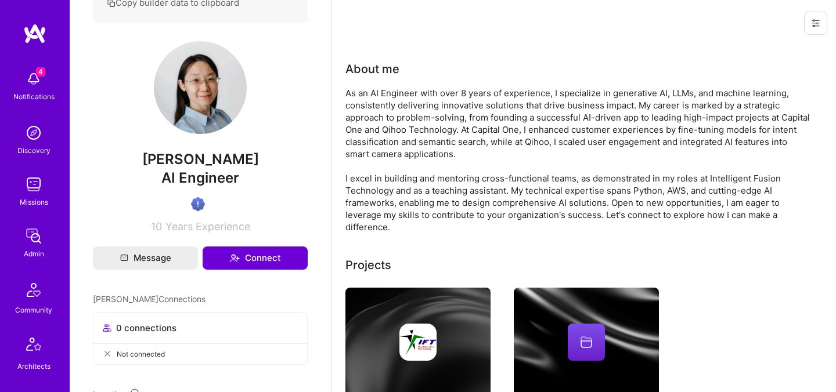
scroll to position [241, 0]
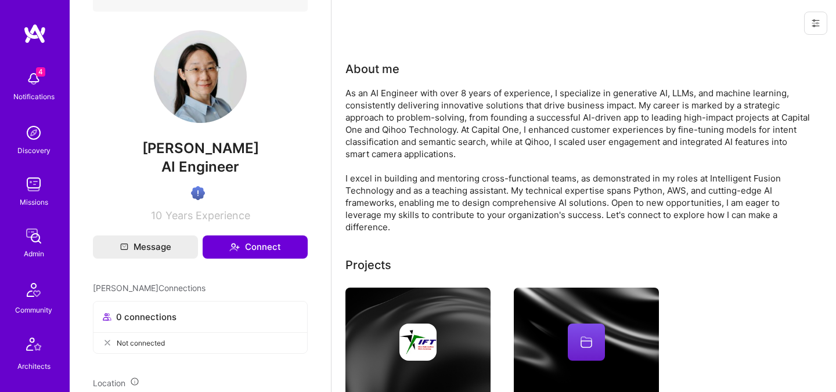
click at [212, 157] on span "[PERSON_NAME]" at bounding box center [200, 148] width 215 height 17
copy span "[PERSON_NAME]"
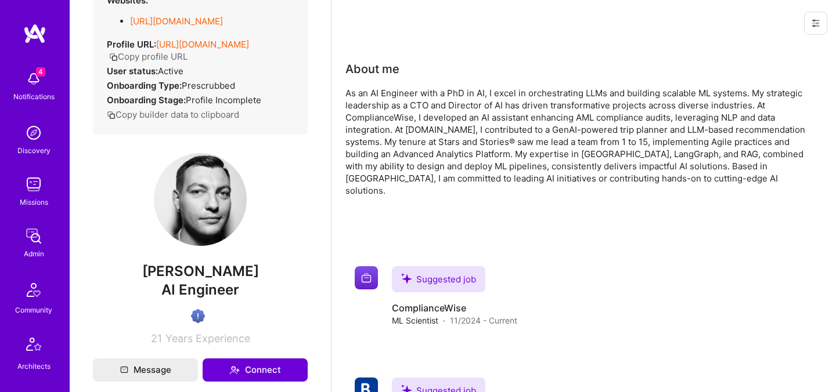
scroll to position [196, 0]
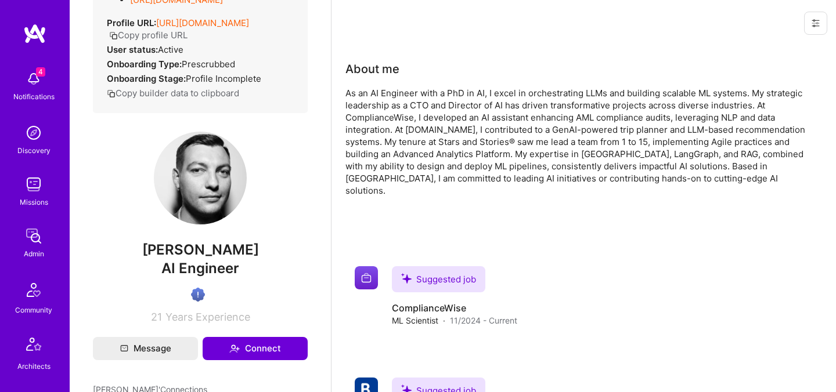
click at [189, 259] on span "[PERSON_NAME]" at bounding box center [200, 249] width 215 height 17
copy span "[PERSON_NAME]"
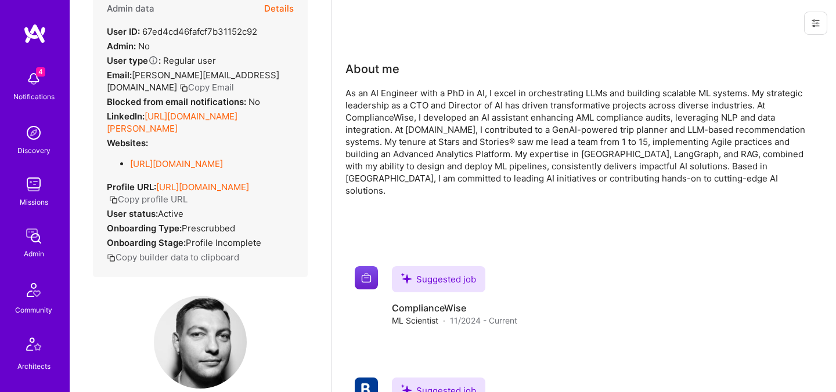
scroll to position [0, 0]
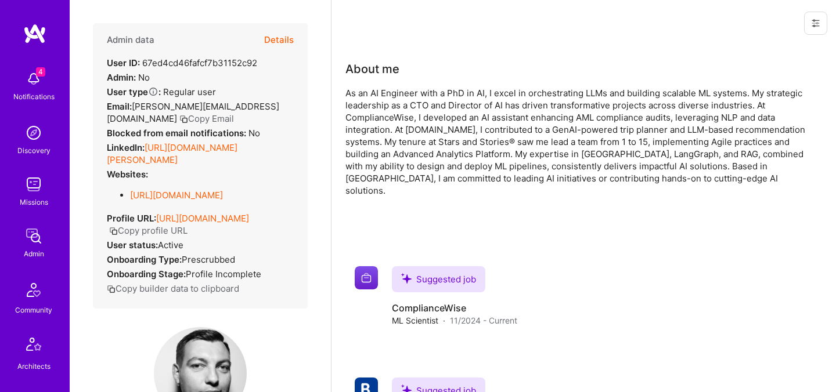
click at [285, 43] on button "Details" at bounding box center [279, 40] width 30 height 34
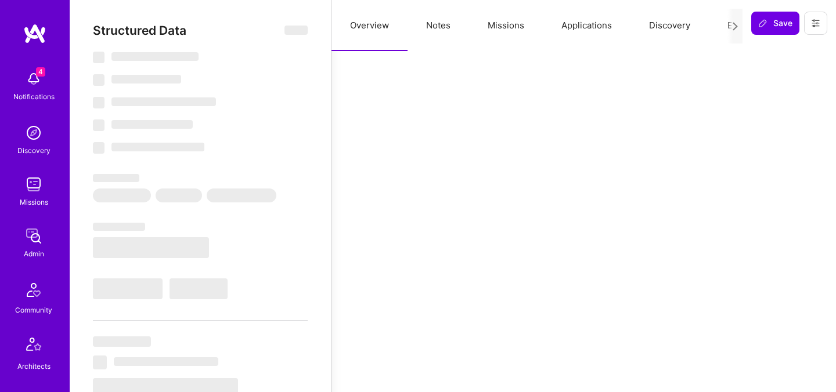
click at [722, 33] on button "Evaluation" at bounding box center [749, 25] width 80 height 51
select select "Verified"
select select "NL"
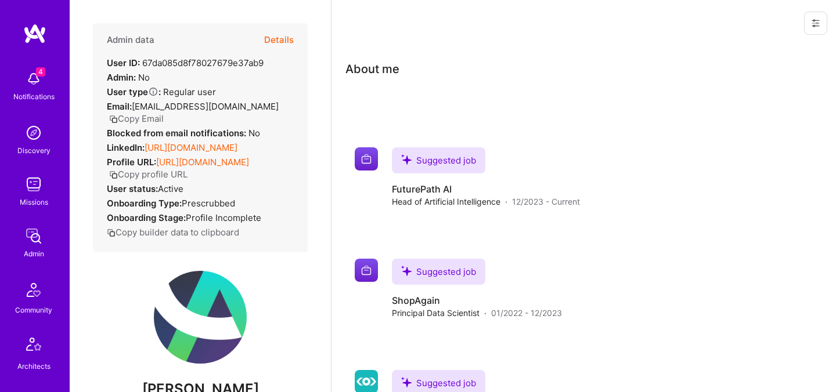
click at [284, 40] on button "Details" at bounding box center [279, 40] width 30 height 34
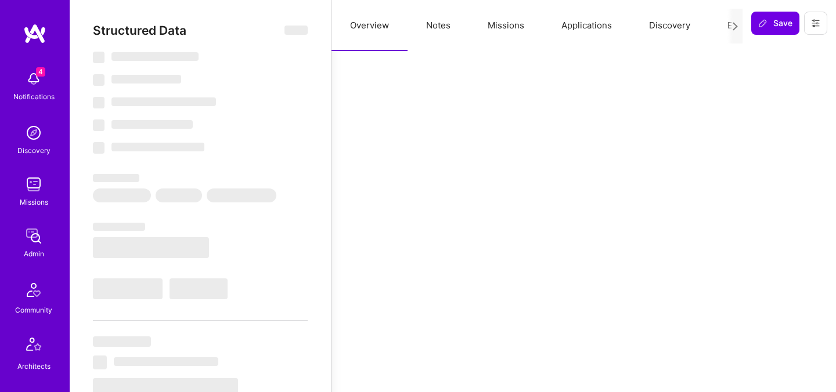
select select "Verified"
select select "US"
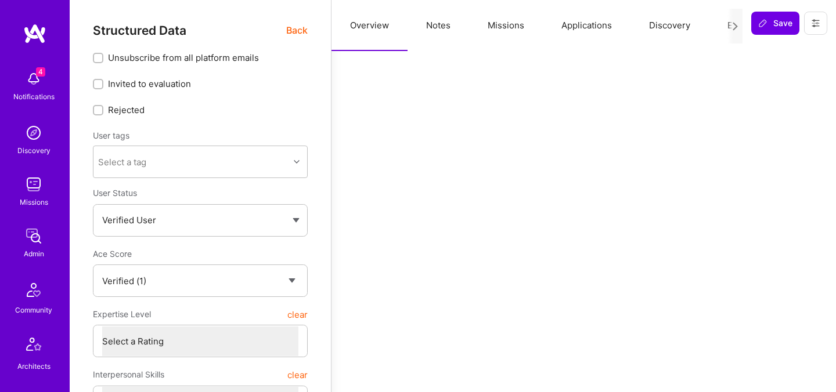
click at [725, 23] on button "Evaluation" at bounding box center [749, 25] width 80 height 51
